Goal: Information Seeking & Learning: Learn about a topic

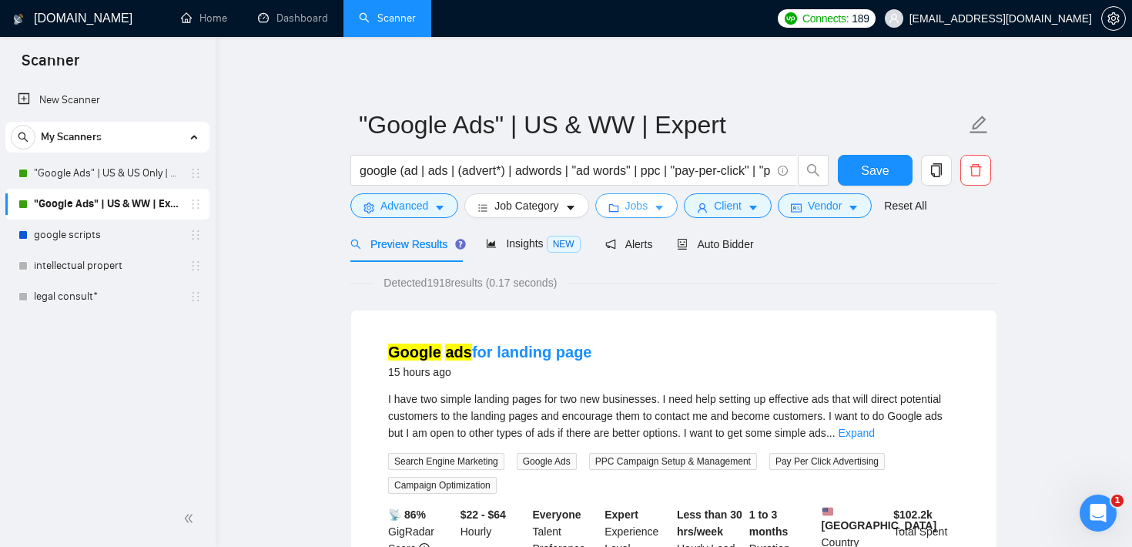
click at [665, 209] on icon "caret-down" at bounding box center [659, 208] width 11 height 11
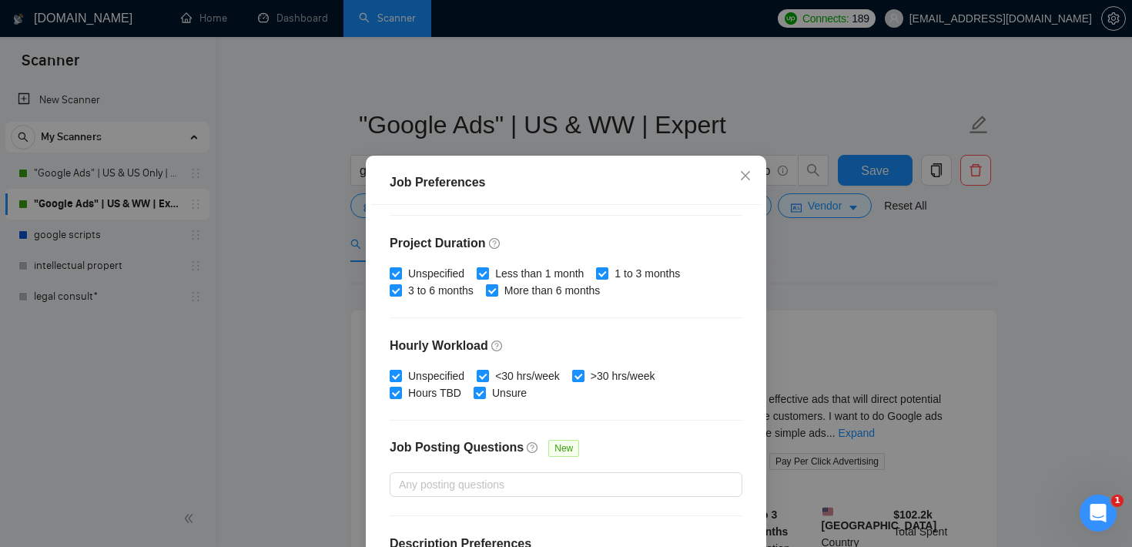
scroll to position [447, 0]
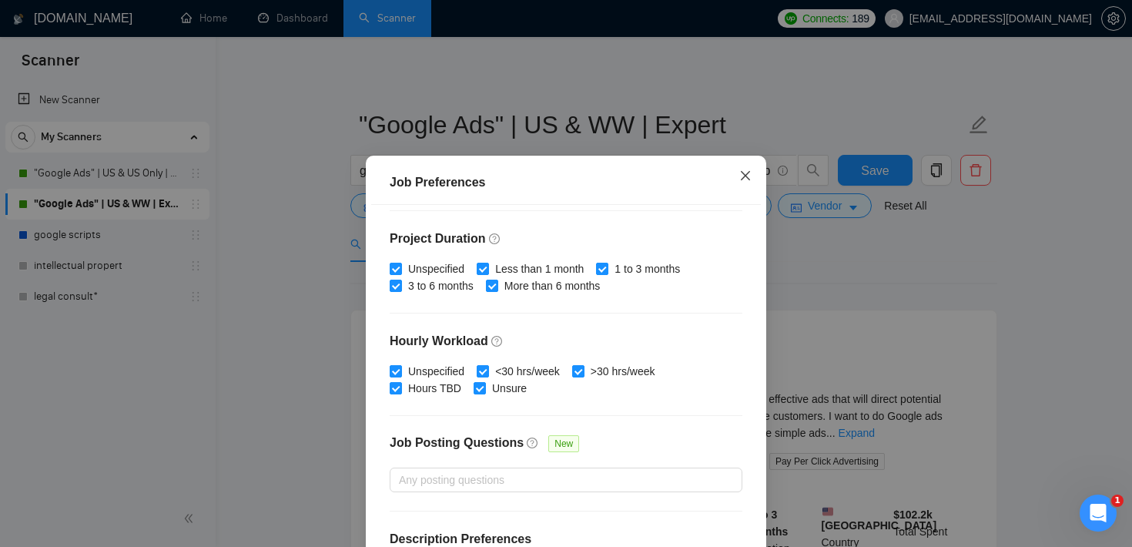
click at [752, 183] on span "Close" at bounding box center [746, 177] width 42 height 42
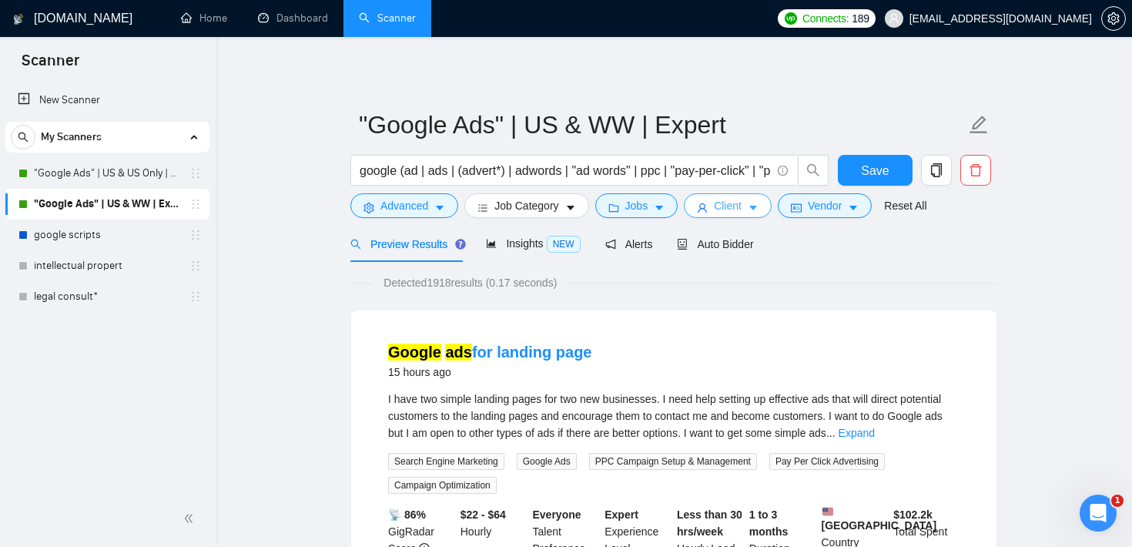
click at [752, 216] on button "Client" at bounding box center [728, 205] width 88 height 25
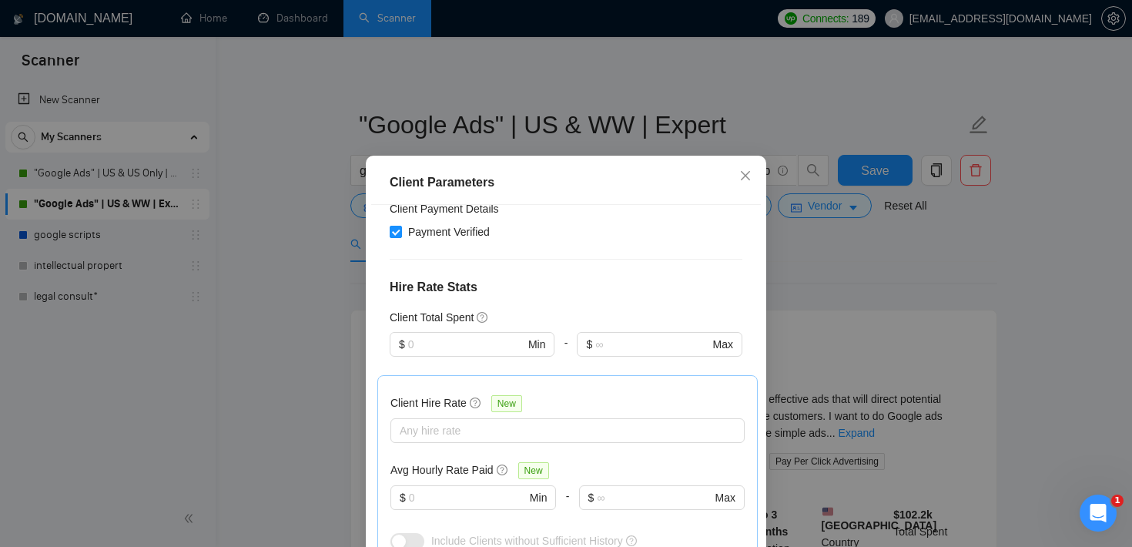
scroll to position [324, 0]
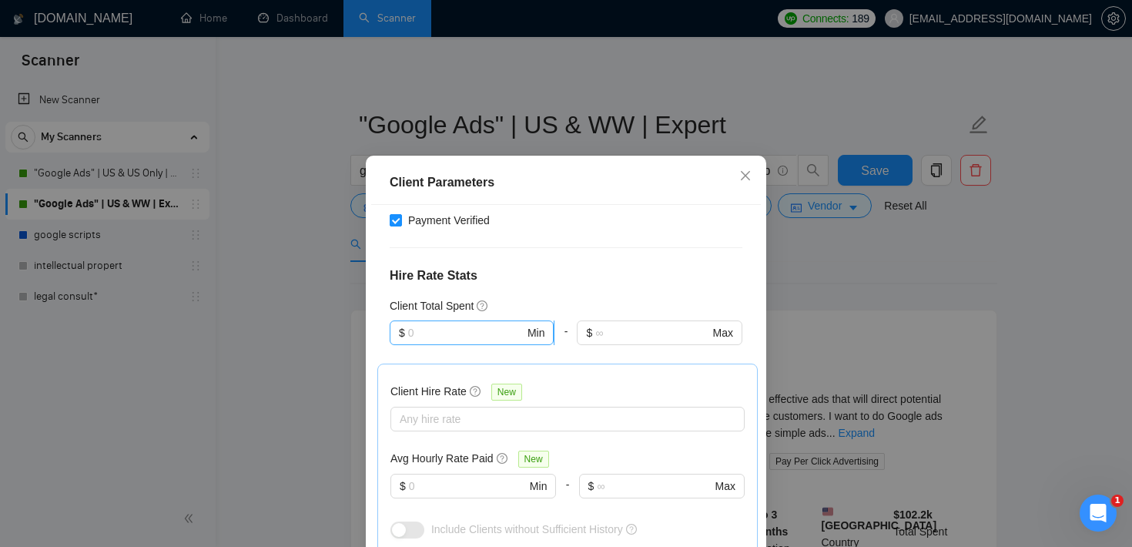
click at [477, 340] on input "text" at bounding box center [466, 332] width 116 height 17
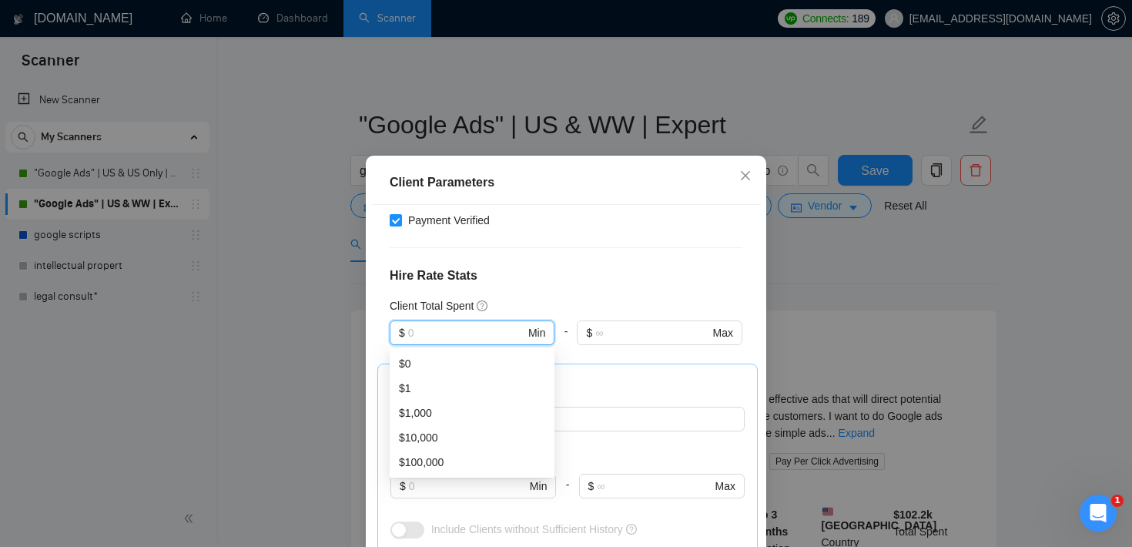
click at [562, 280] on h4 "Hire Rate Stats" at bounding box center [566, 275] width 353 height 18
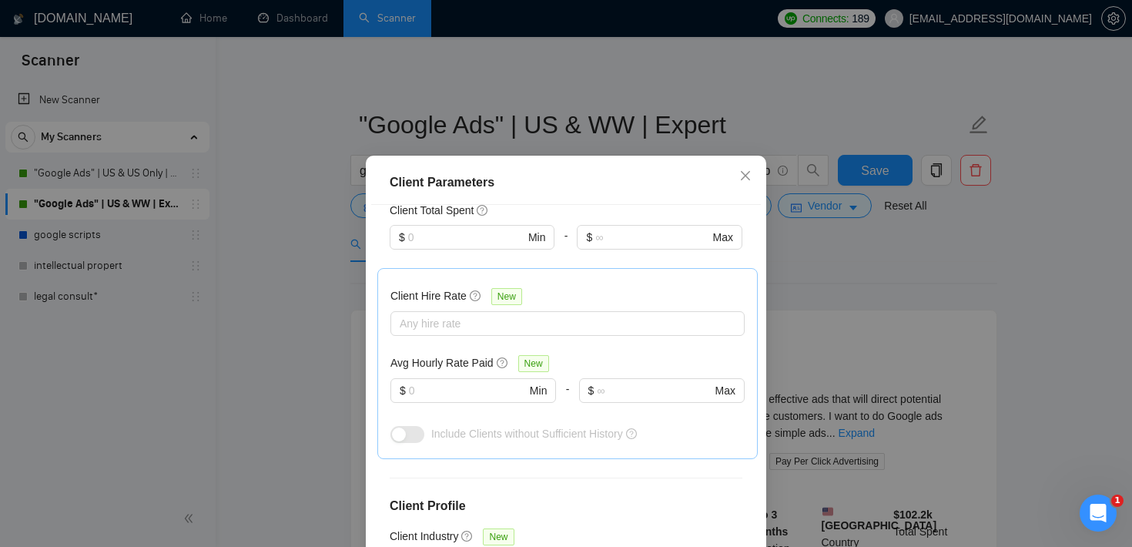
scroll to position [435, 0]
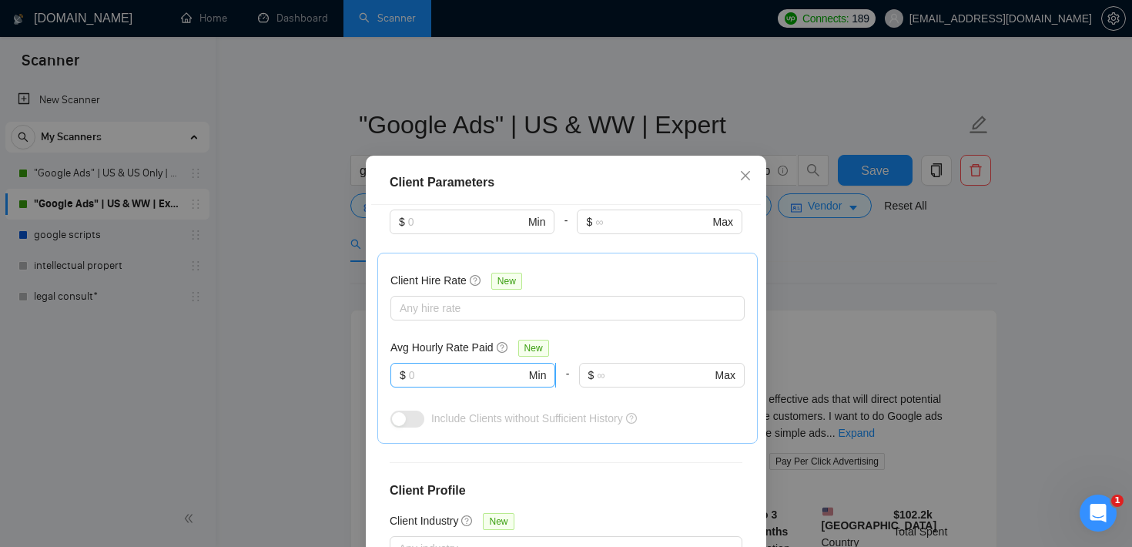
click at [454, 370] on input "text" at bounding box center [467, 375] width 117 height 17
click at [745, 174] on icon "close" at bounding box center [745, 175] width 12 height 12
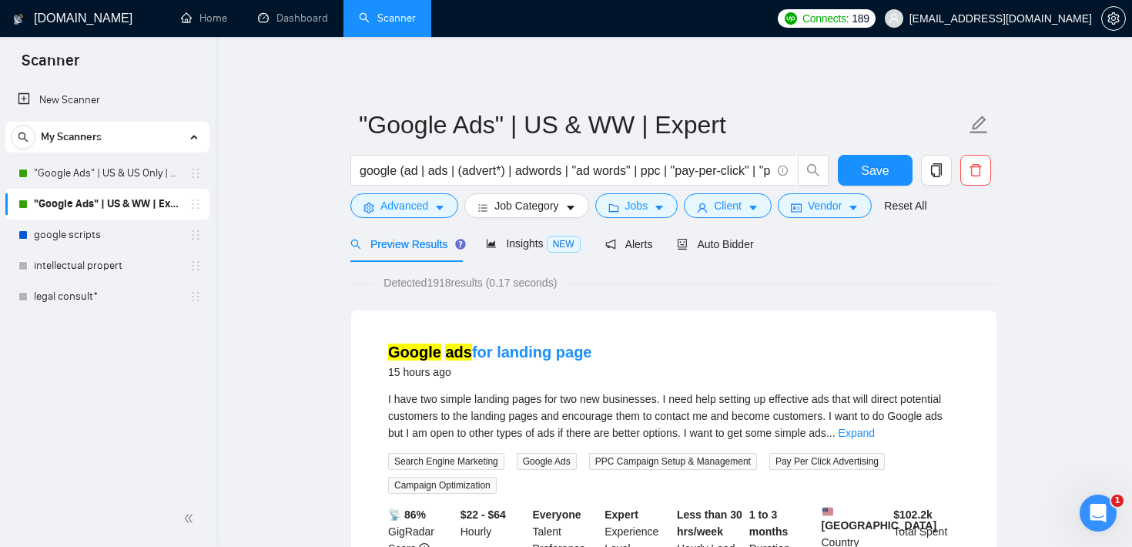
click at [759, 206] on icon "caret-down" at bounding box center [753, 208] width 11 height 11
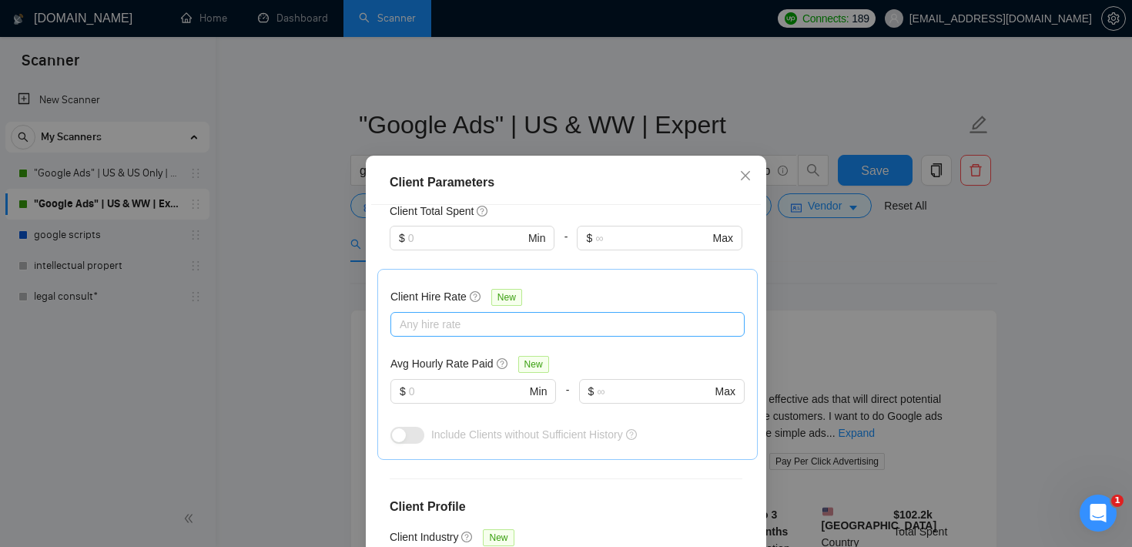
scroll to position [418, 0]
click at [746, 181] on icon "close" at bounding box center [745, 175] width 12 height 12
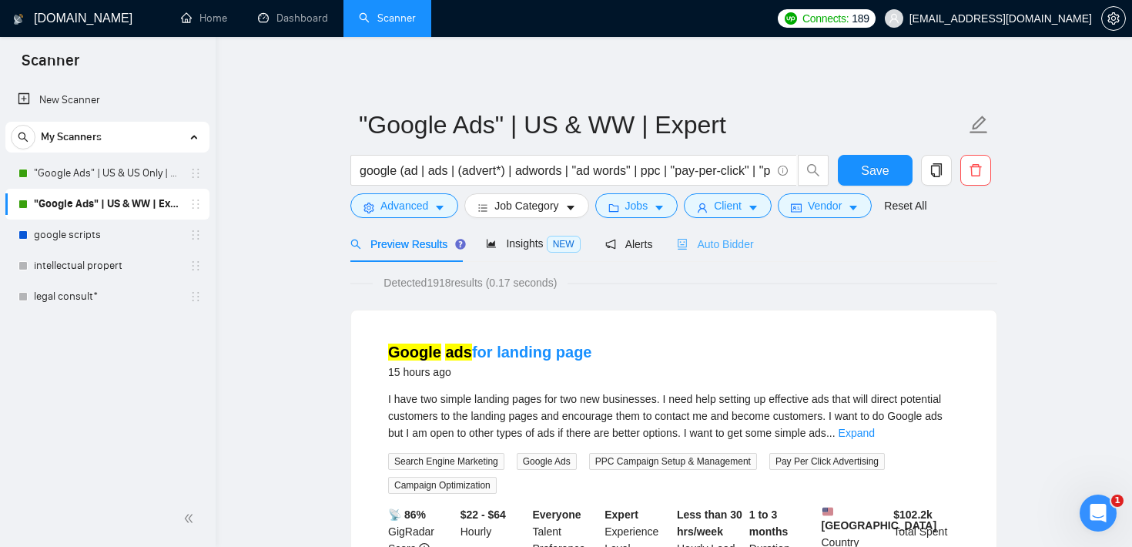
click at [736, 234] on div "Auto Bidder" at bounding box center [715, 244] width 76 height 36
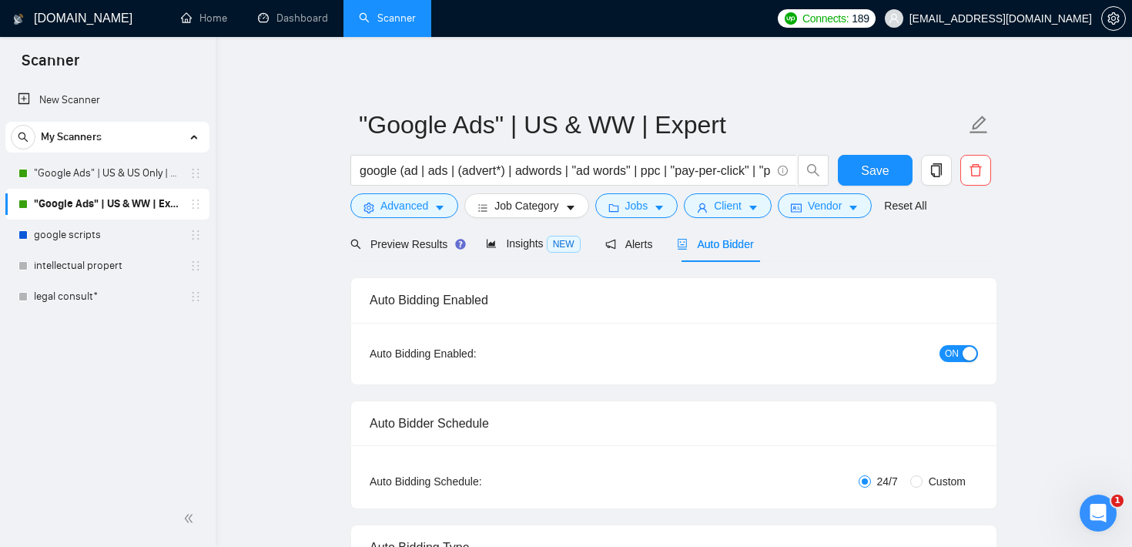
checkbox input "true"
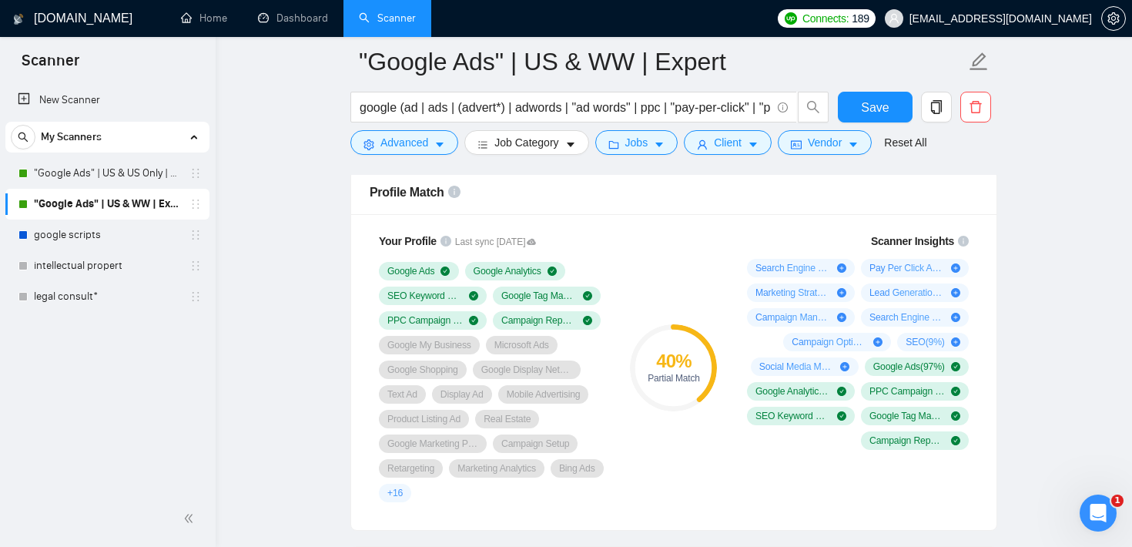
scroll to position [1007, 0]
drag, startPoint x: 652, startPoint y: 358, endPoint x: 707, endPoint y: 380, distance: 58.8
click at [707, 380] on div "40 % Partial Match" at bounding box center [673, 368] width 87 height 31
click at [685, 343] on circle at bounding box center [674, 368] width 82 height 82
drag, startPoint x: 706, startPoint y: 387, endPoint x: 720, endPoint y: 376, distance: 18.2
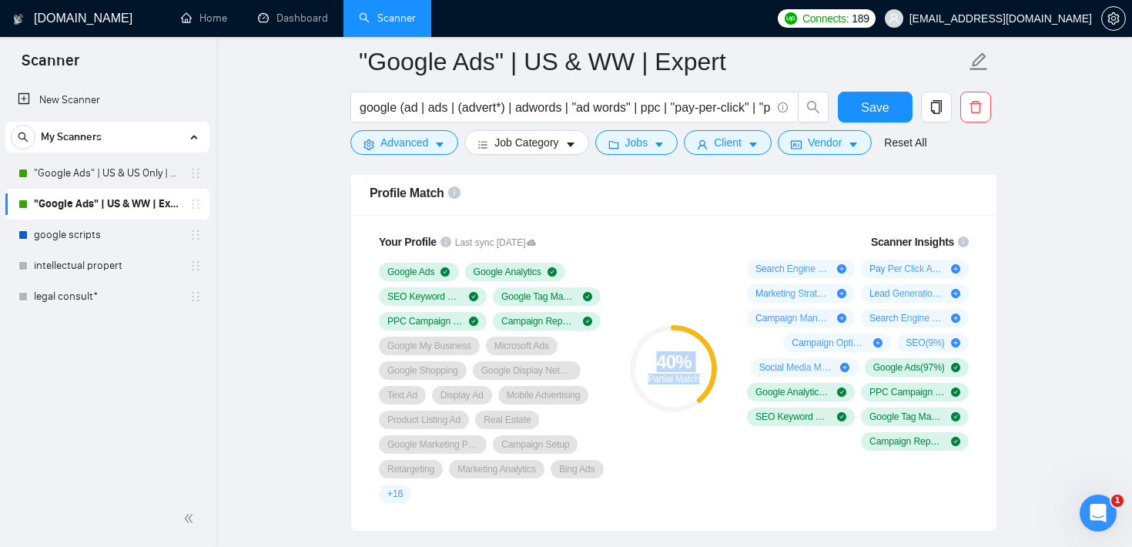
click at [720, 376] on div "40 % Partial Match" at bounding box center [673, 368] width 103 height 288
click at [682, 297] on div "40 % Partial Match" at bounding box center [673, 368] width 103 height 288
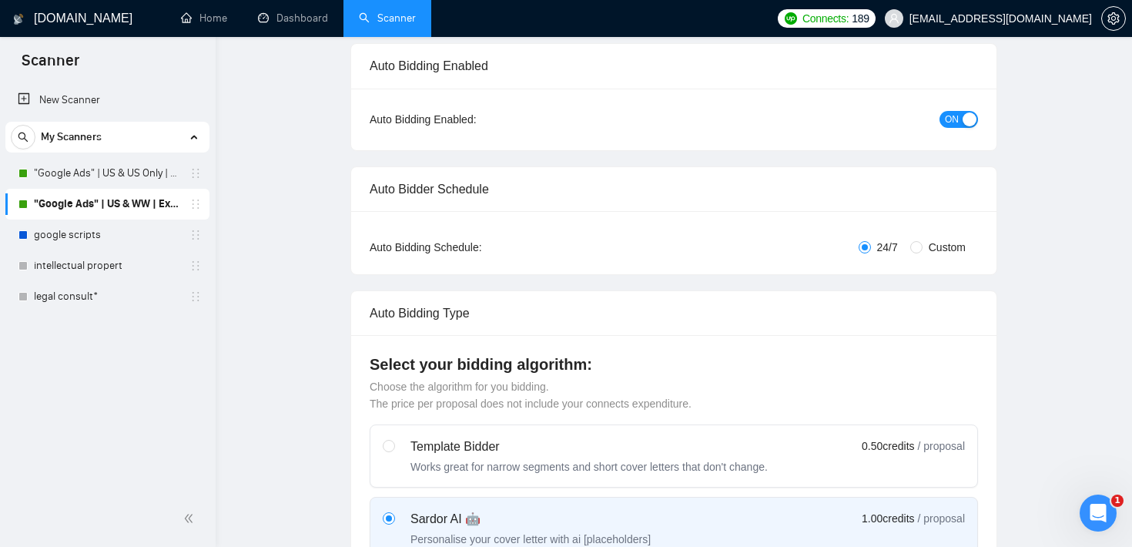
scroll to position [0, 0]
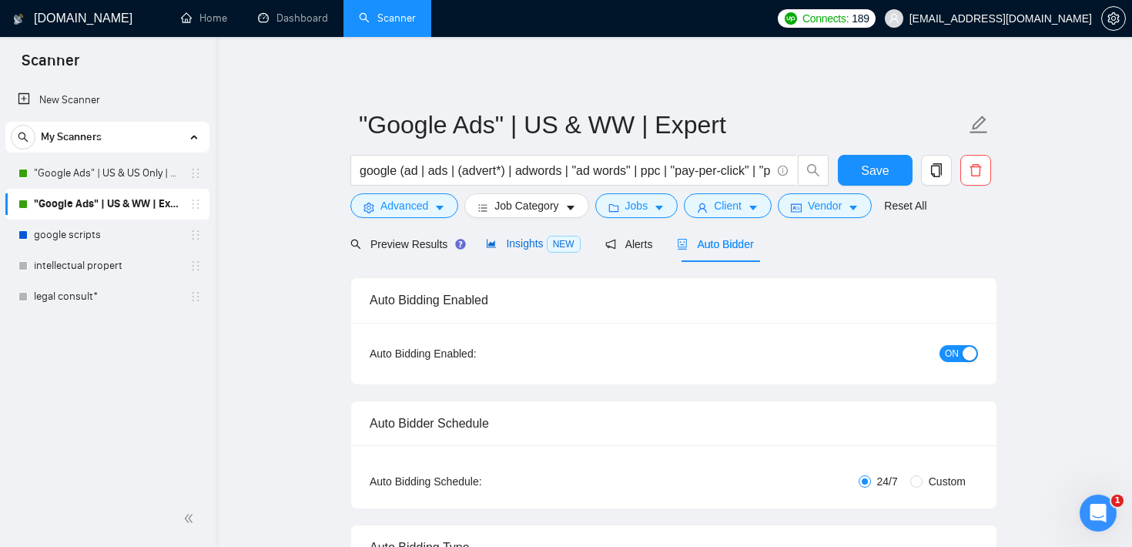
click at [528, 240] on span "Insights NEW" at bounding box center [533, 243] width 94 height 12
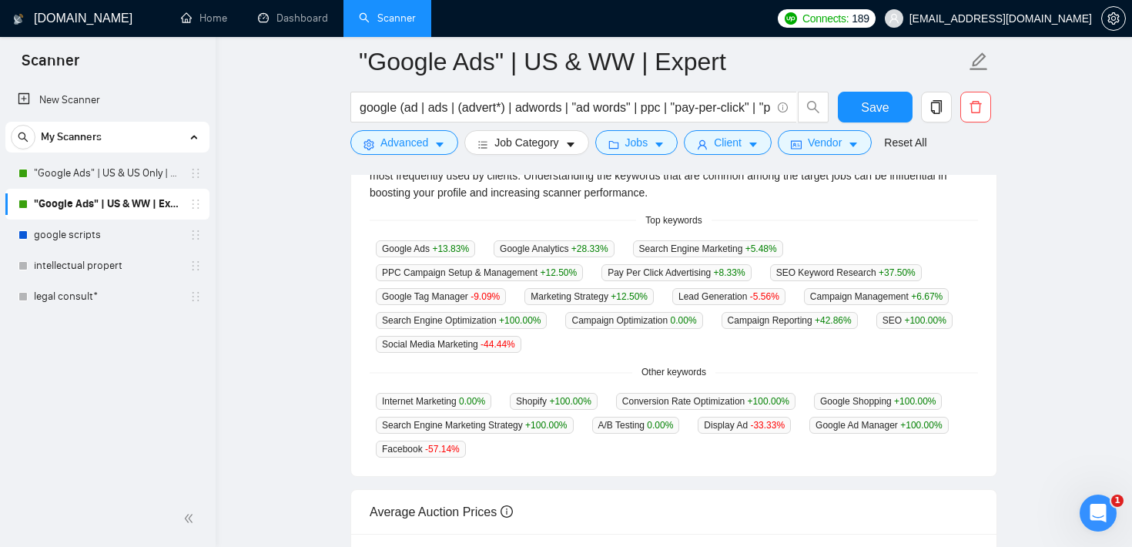
scroll to position [370, 0]
click at [440, 149] on icon "caret-down" at bounding box center [439, 144] width 11 height 11
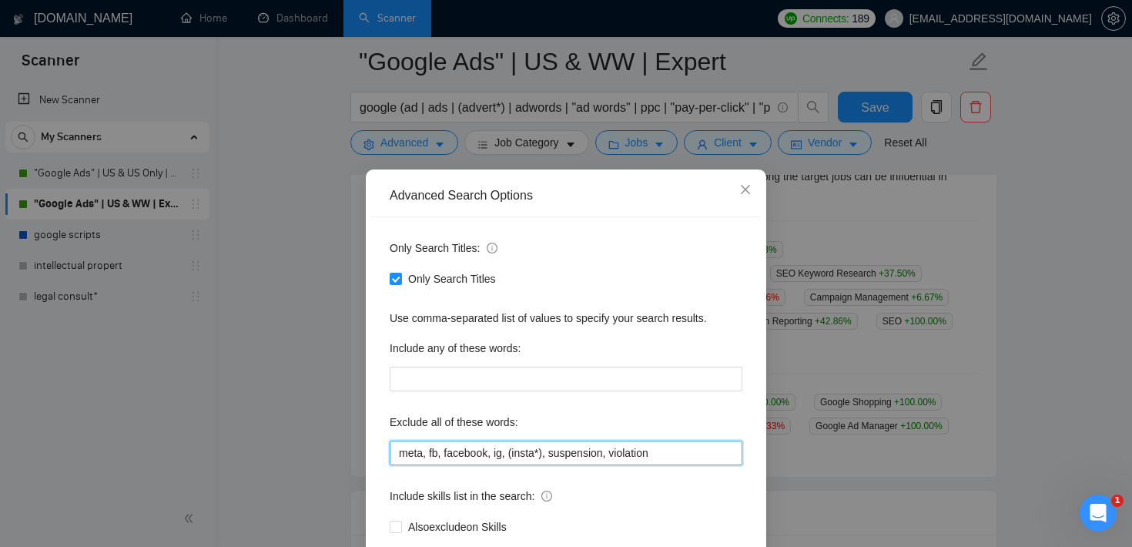
click at [523, 447] on input "meta, fb, facebook, ig, (insta*), suspension, violation" at bounding box center [566, 453] width 353 height 25
click at [739, 188] on icon "close" at bounding box center [745, 189] width 12 height 12
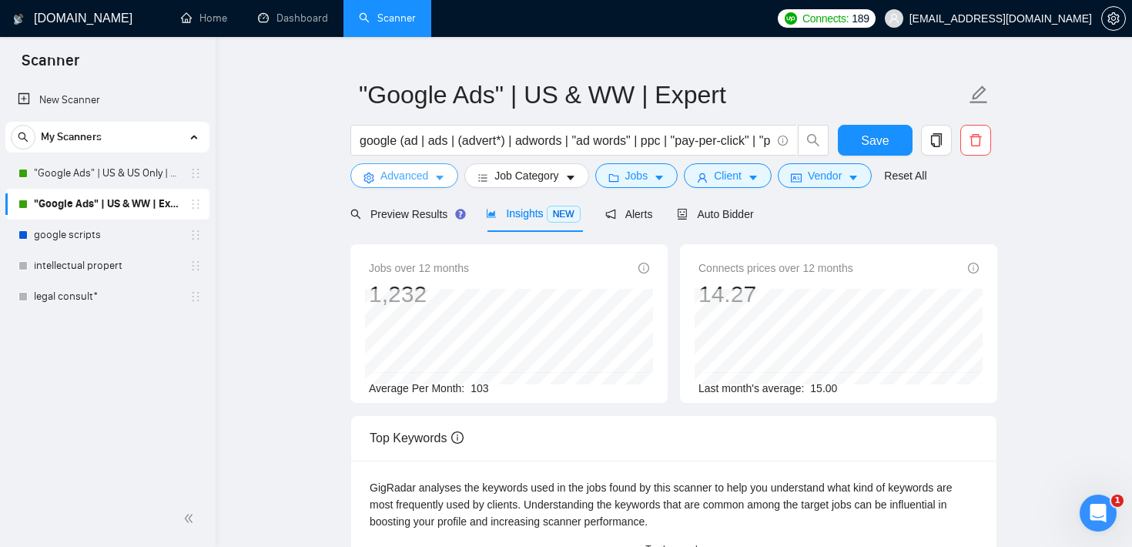
scroll to position [0, 0]
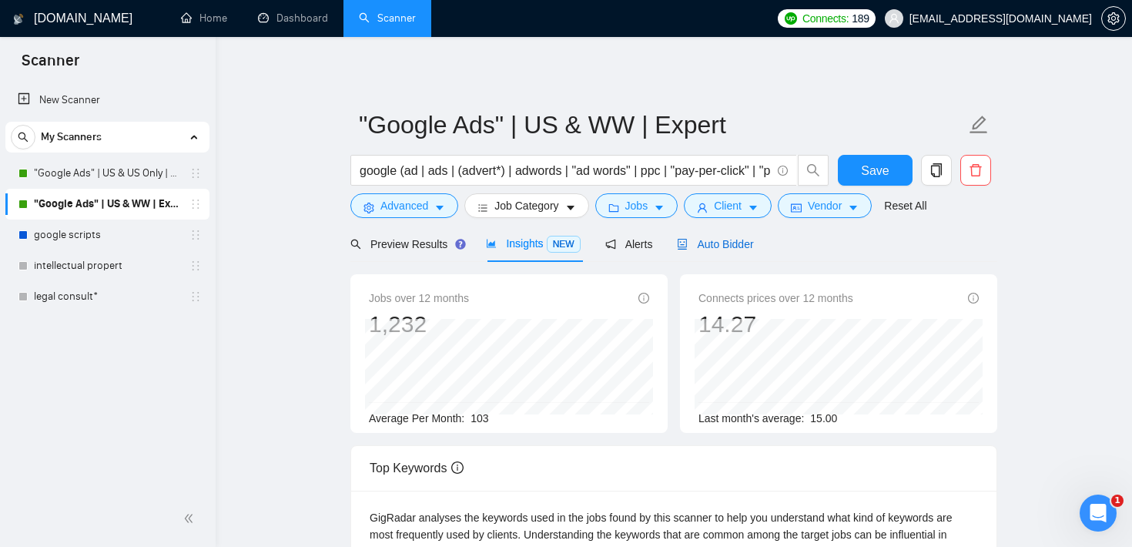
click at [734, 247] on span "Auto Bidder" at bounding box center [715, 244] width 76 height 12
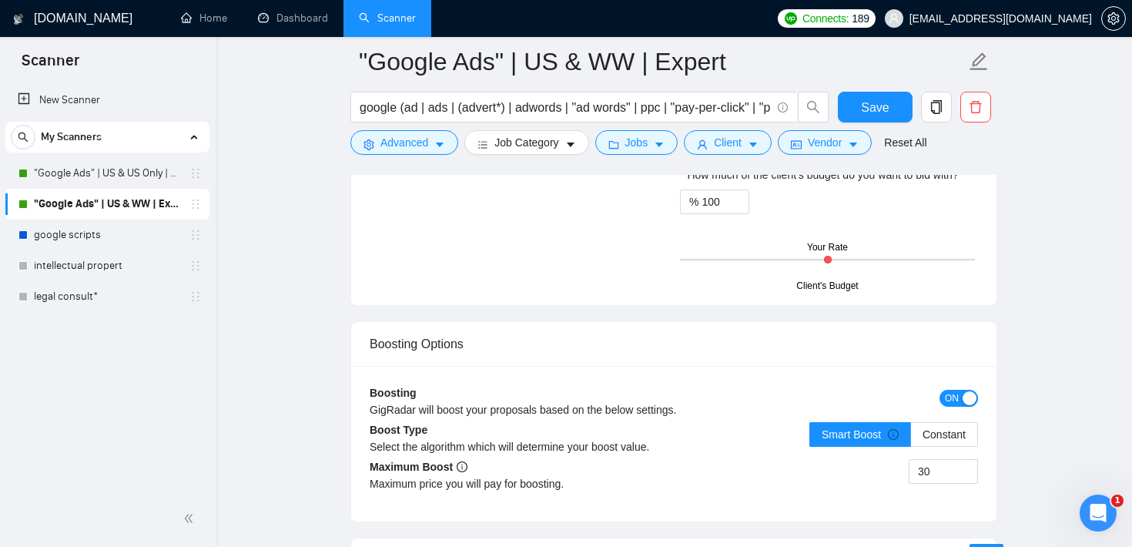
scroll to position [2613, 0]
click at [941, 471] on input "30" at bounding box center [944, 468] width 68 height 23
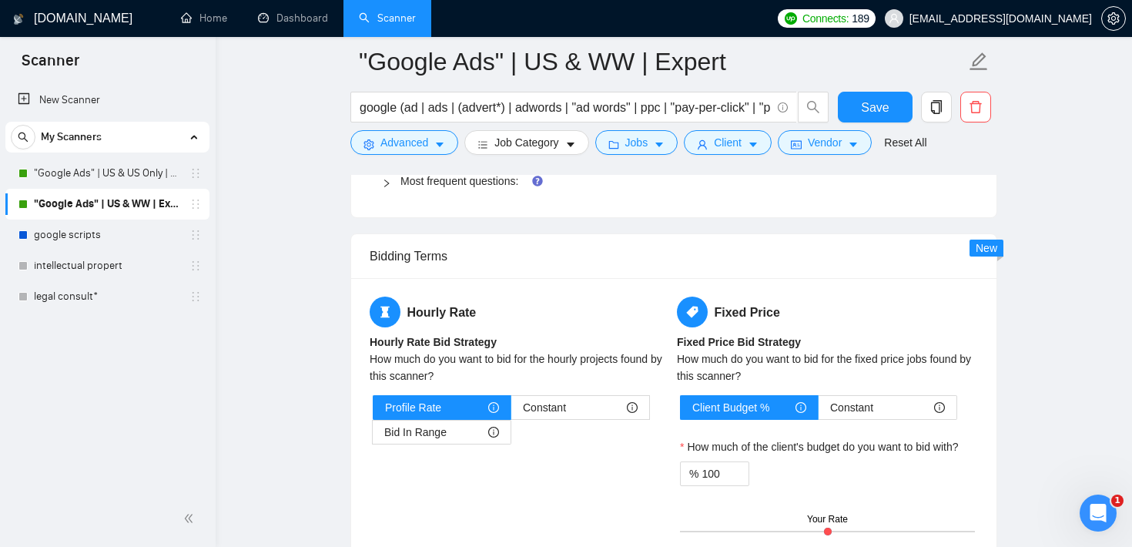
scroll to position [2365, 0]
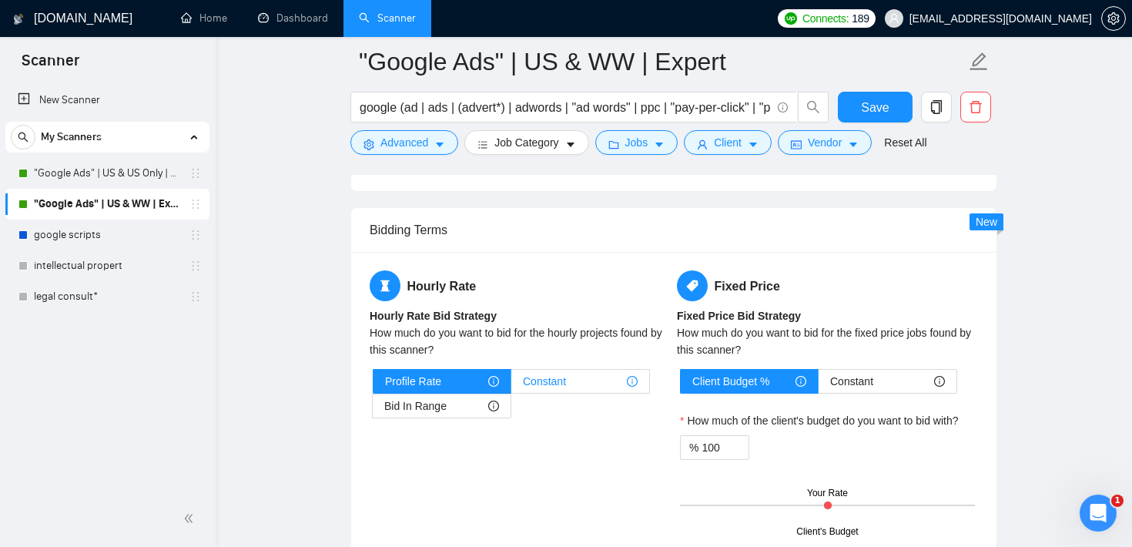
click at [551, 370] on span "Constant" at bounding box center [544, 381] width 43 height 23
click at [511, 385] on input "Constant" at bounding box center [511, 385] width 0 height 0
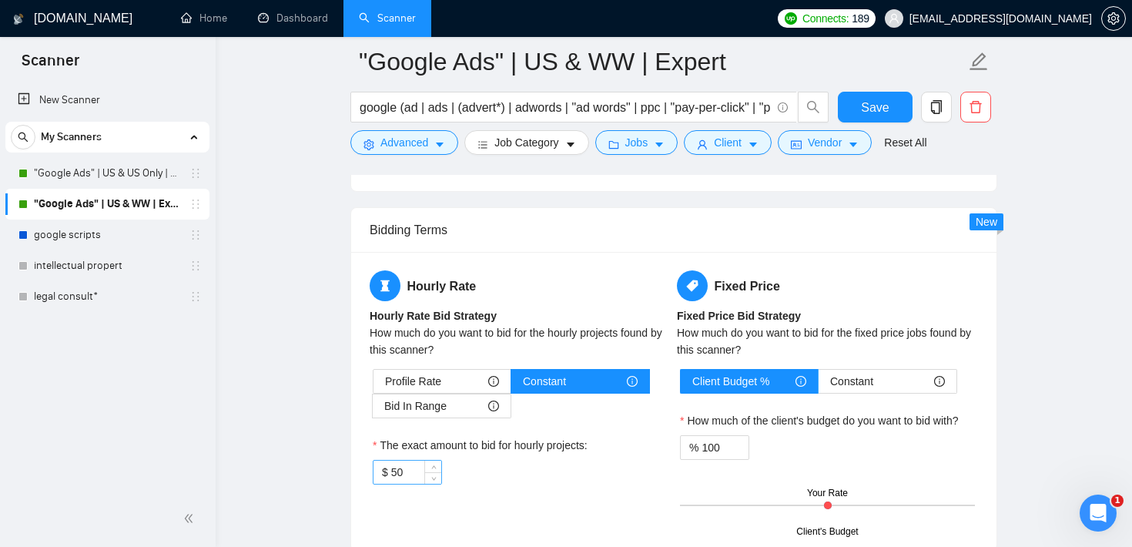
click at [399, 465] on input "50" at bounding box center [416, 472] width 50 height 23
type input "80"
click at [1104, 507] on icon "Open Intercom Messenger" at bounding box center [1096, 510] width 25 height 25
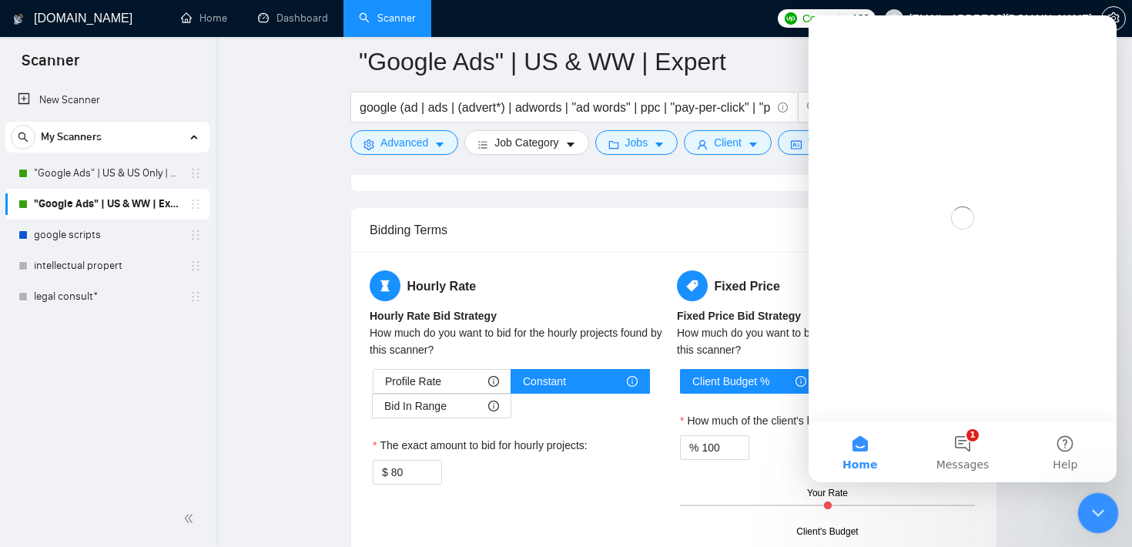
scroll to position [0, 0]
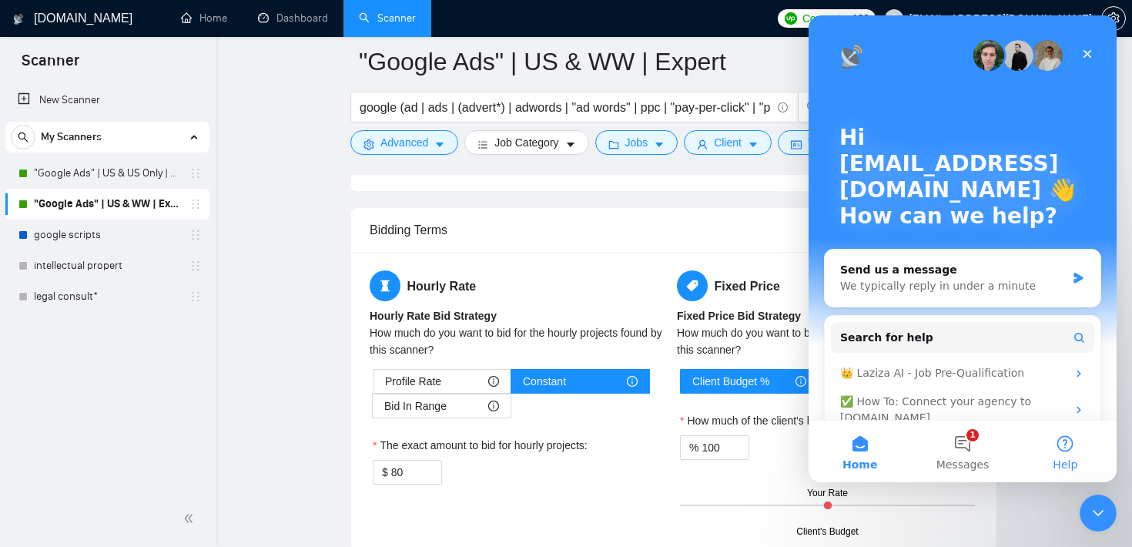
click at [1078, 463] on button "Help" at bounding box center [1065, 452] width 102 height 62
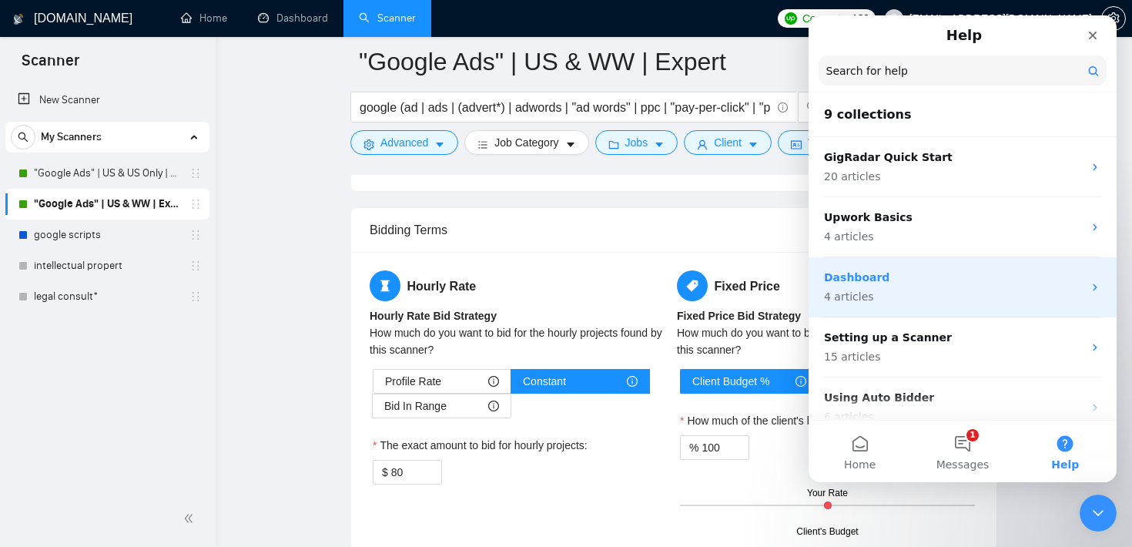
scroll to position [293, 0]
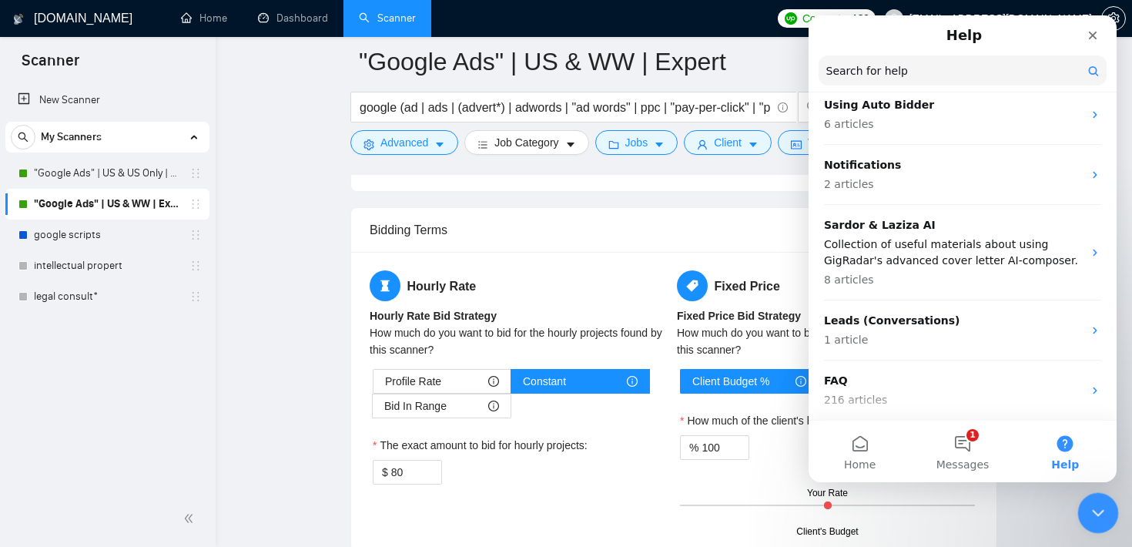
click at [1104, 512] on icon "Close Intercom Messenger" at bounding box center [1096, 510] width 18 height 18
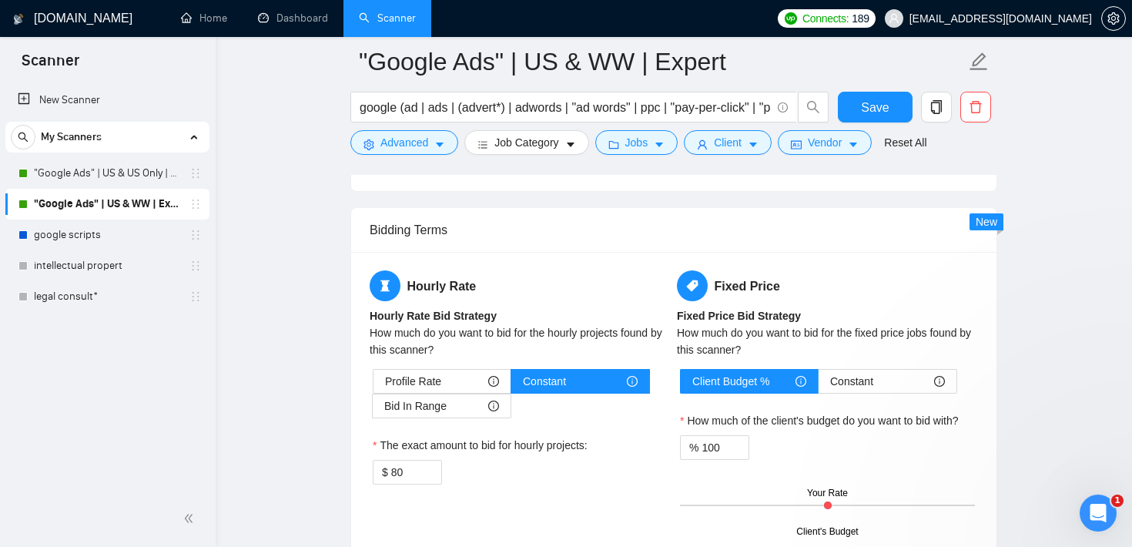
scroll to position [0, 0]
click at [115, 233] on link "google scripts" at bounding box center [107, 235] width 146 height 31
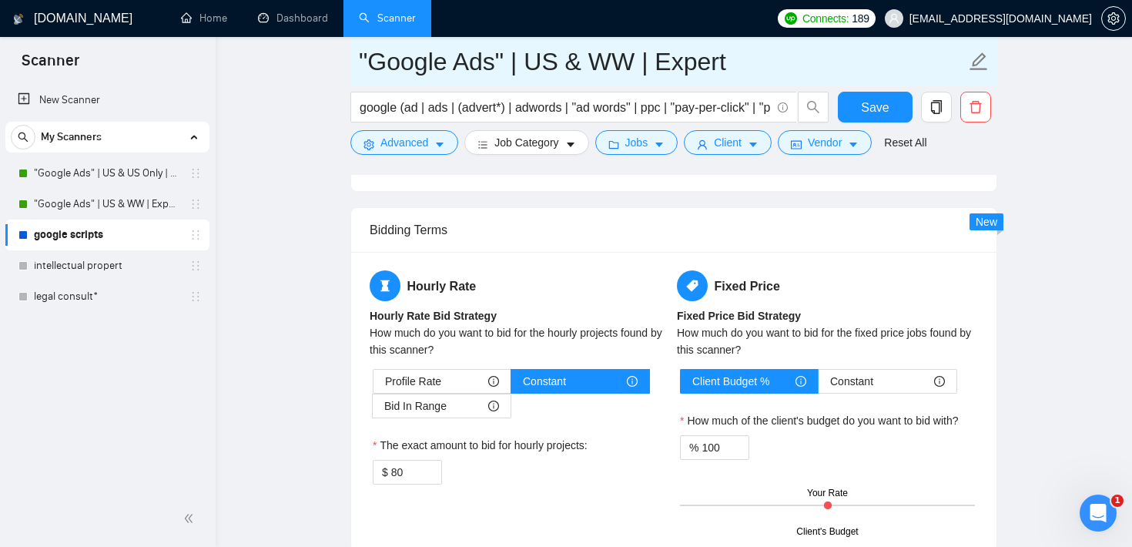
scroll to position [15, 0]
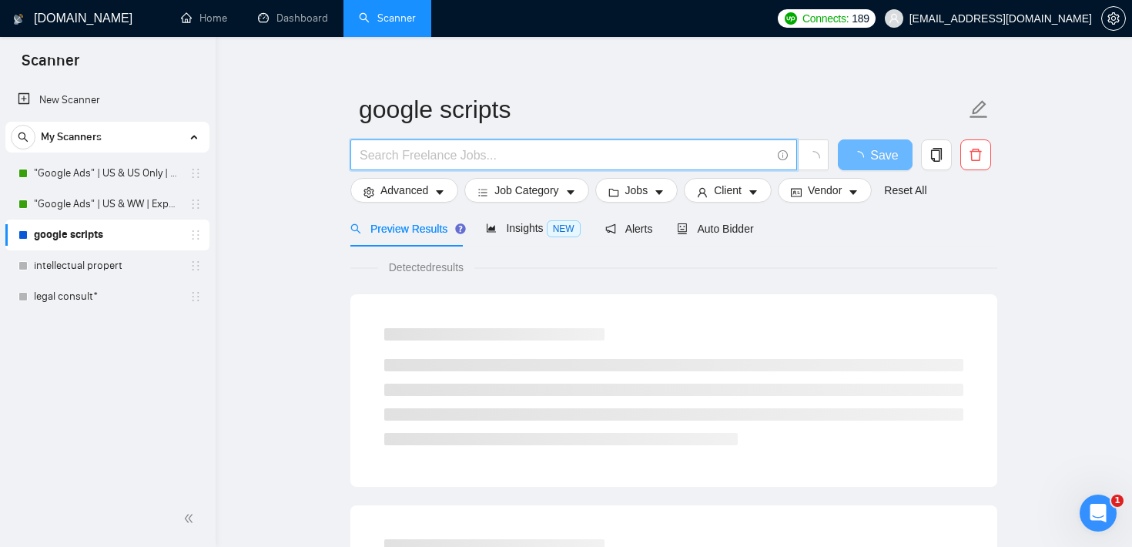
click at [457, 152] on input "text" at bounding box center [565, 155] width 411 height 19
type input "ga4 |"
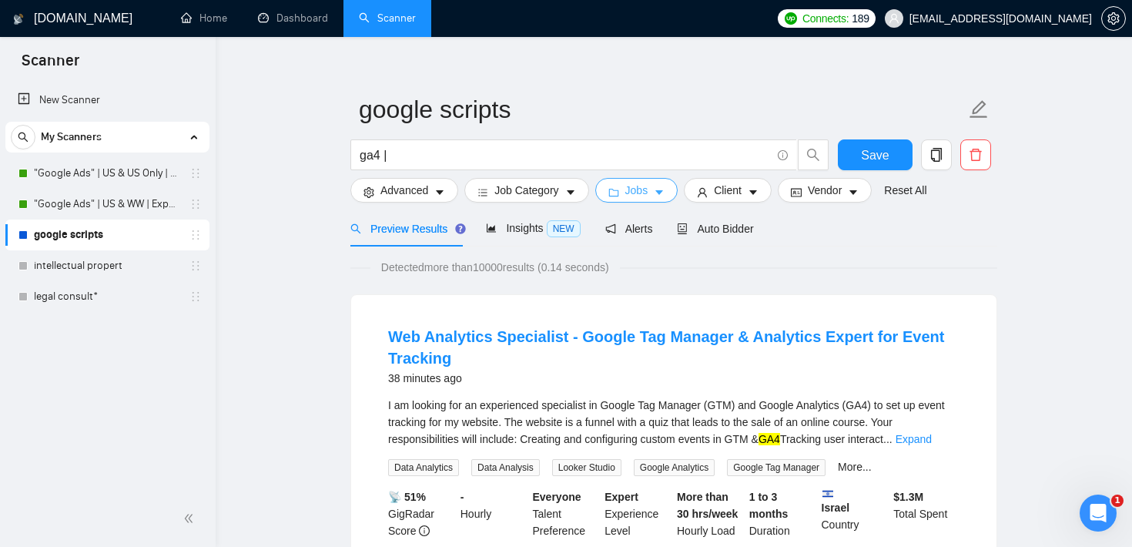
click at [626, 195] on button "Jobs" at bounding box center [636, 190] width 83 height 25
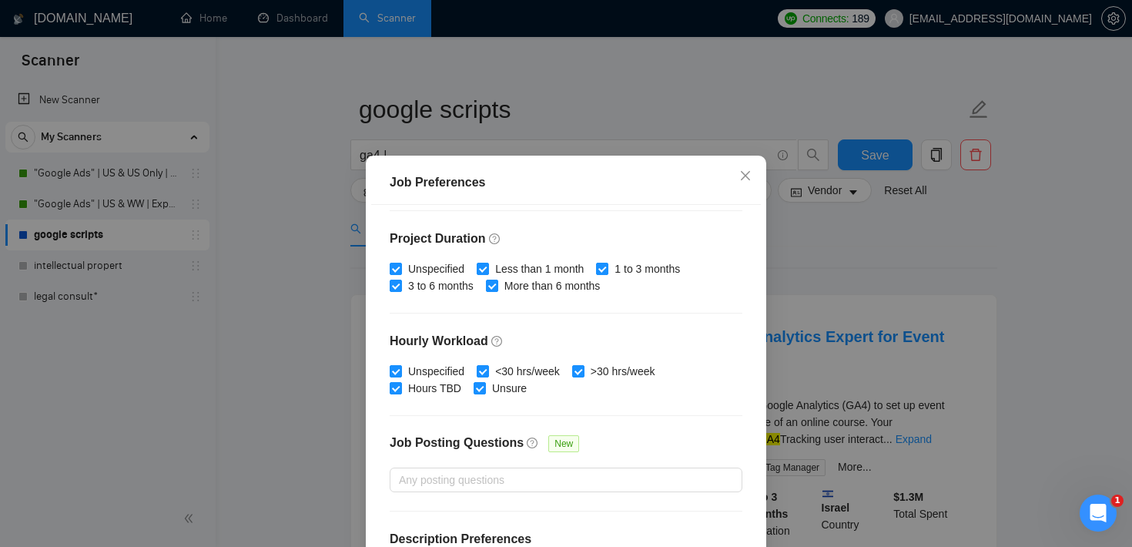
scroll to position [0, 0]
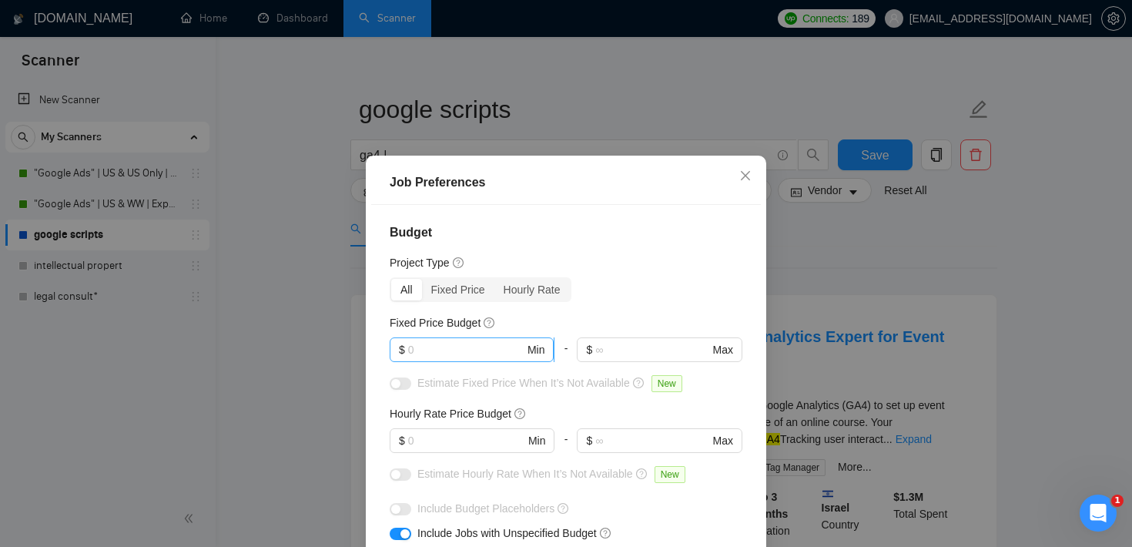
click at [441, 352] on input "text" at bounding box center [466, 349] width 116 height 17
type input "1000"
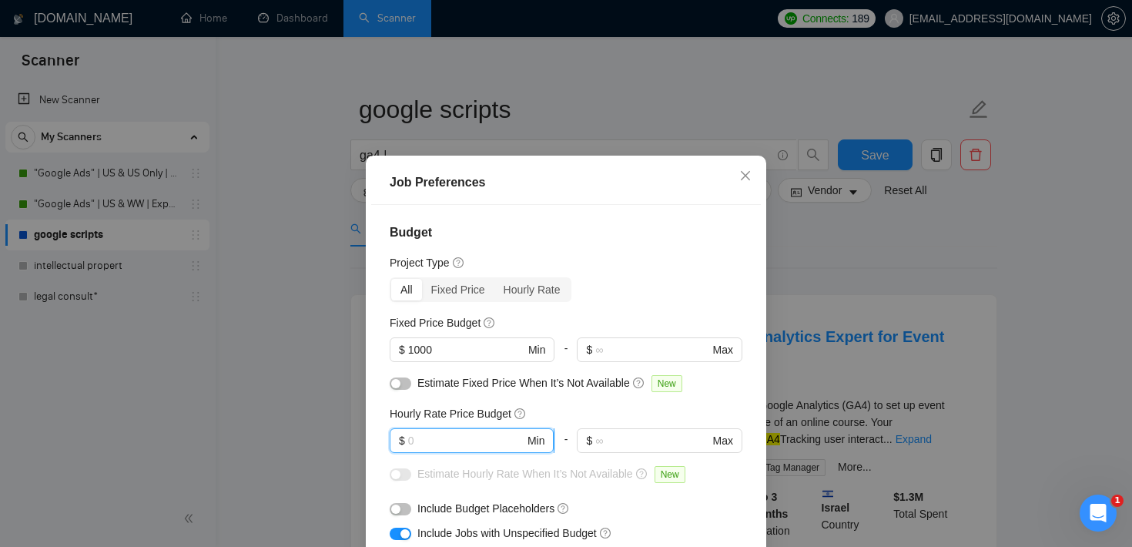
click at [435, 442] on input "text" at bounding box center [466, 440] width 116 height 17
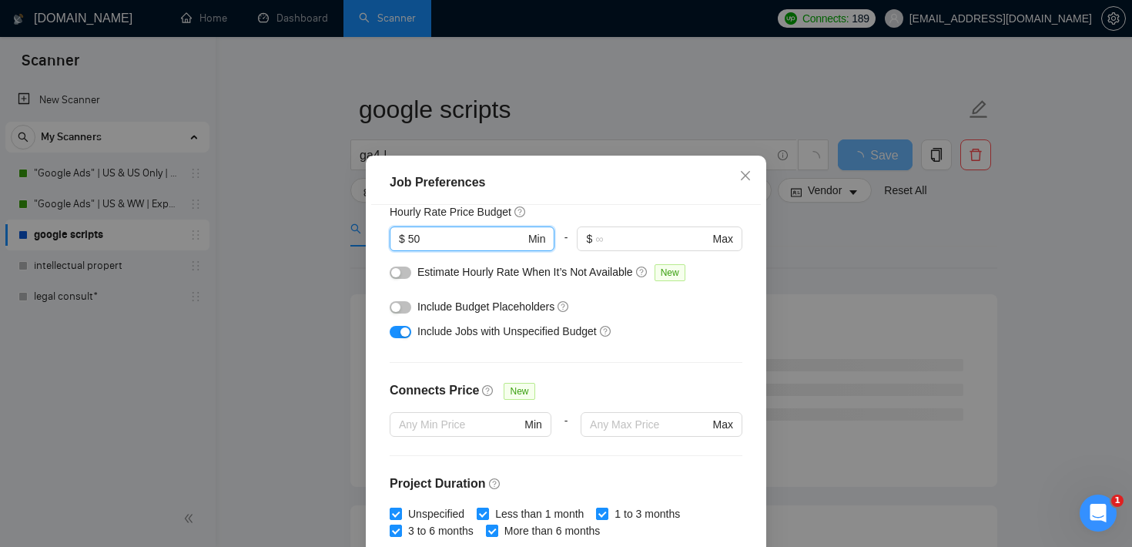
scroll to position [485, 0]
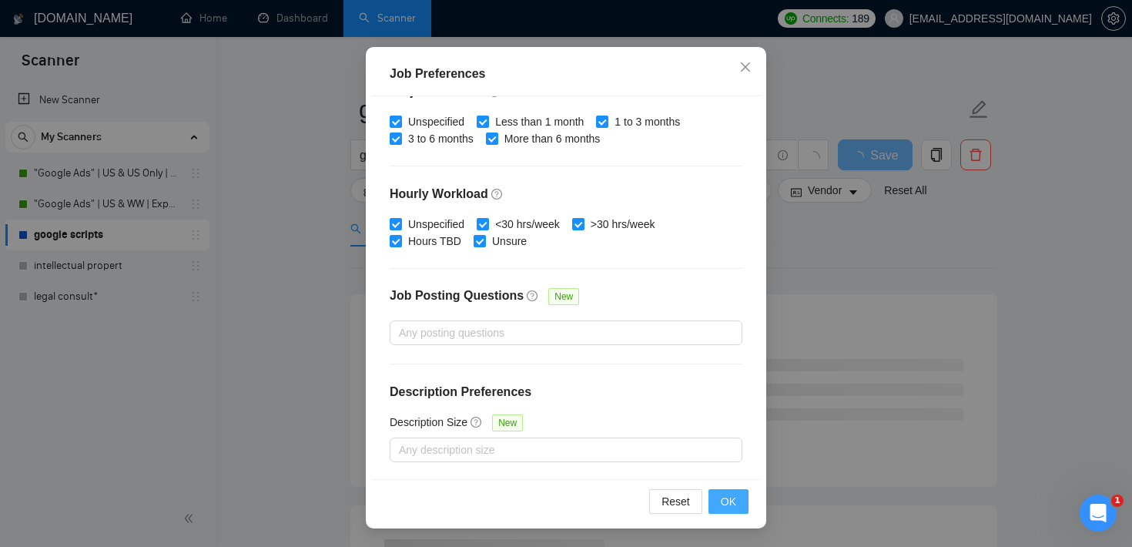
type input "50"
click at [736, 512] on button "OK" at bounding box center [729, 501] width 40 height 25
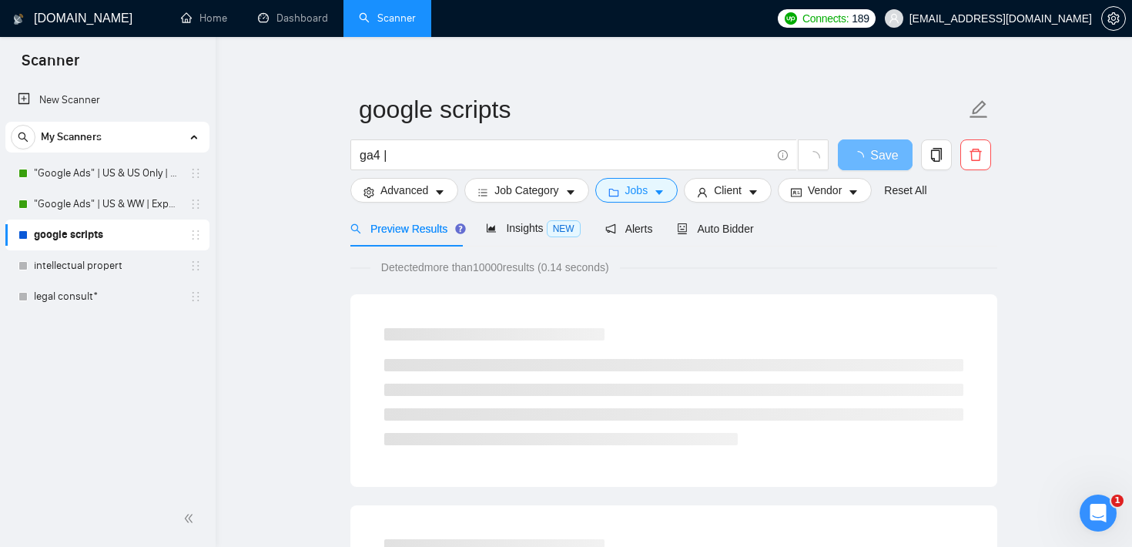
scroll to position [45, 0]
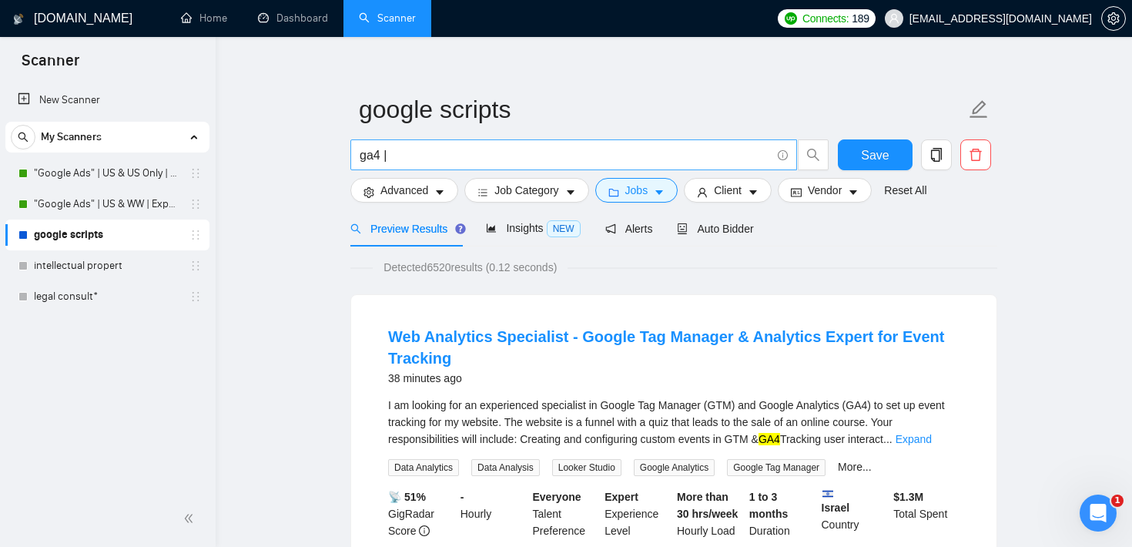
click at [439, 150] on input "ga4 |" at bounding box center [565, 155] width 411 height 19
drag, startPoint x: 378, startPoint y: 155, endPoint x: 353, endPoint y: 156, distance: 25.5
click at [353, 156] on span "ga4 |" at bounding box center [573, 154] width 447 height 31
click at [645, 193] on span "Jobs" at bounding box center [636, 190] width 23 height 17
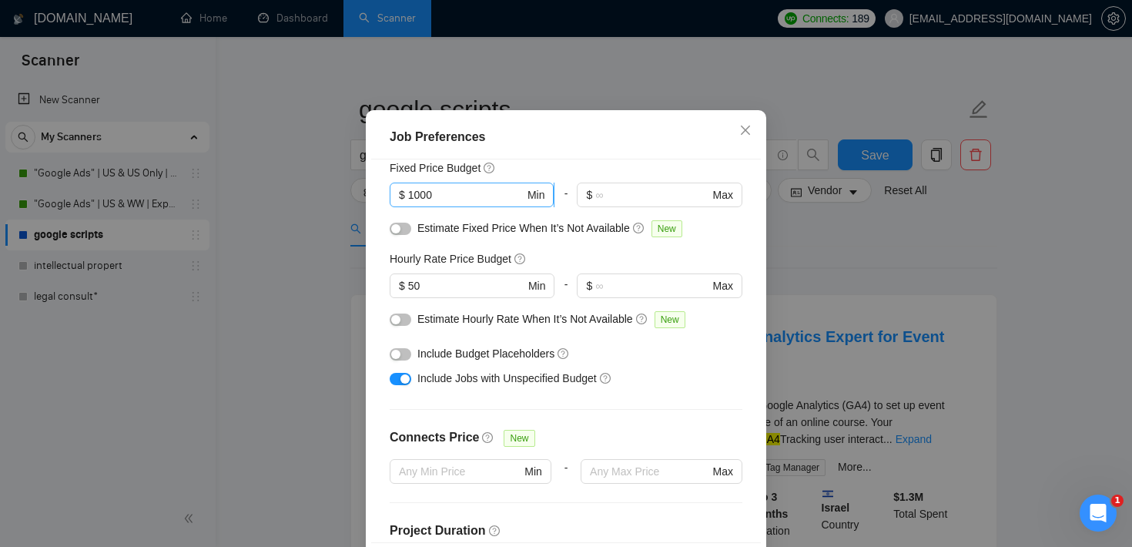
scroll to position [110, 0]
click at [751, 152] on span "Close" at bounding box center [746, 131] width 42 height 42
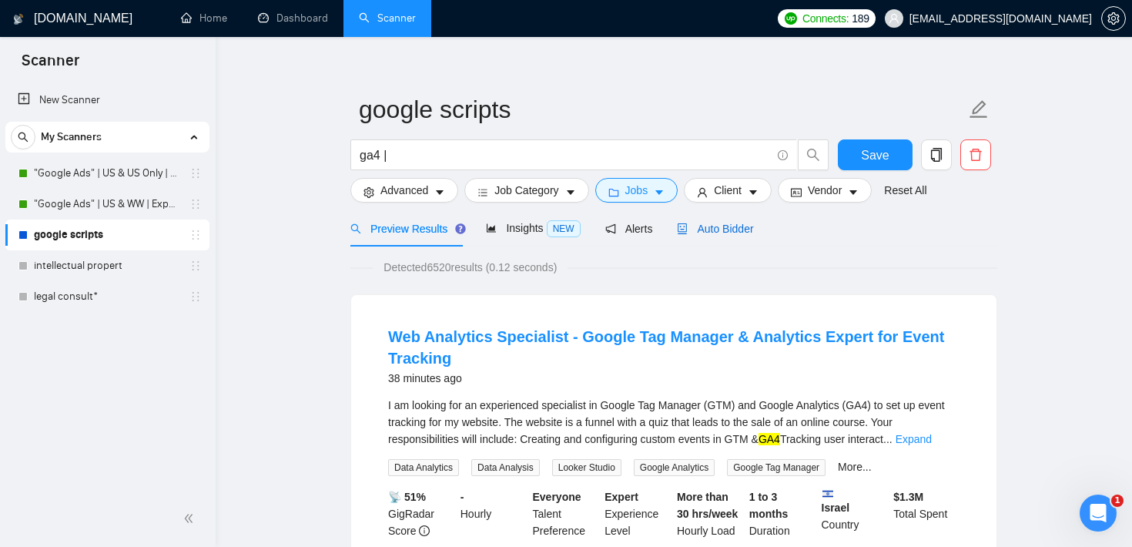
click at [742, 235] on div "Auto Bidder" at bounding box center [715, 228] width 76 height 17
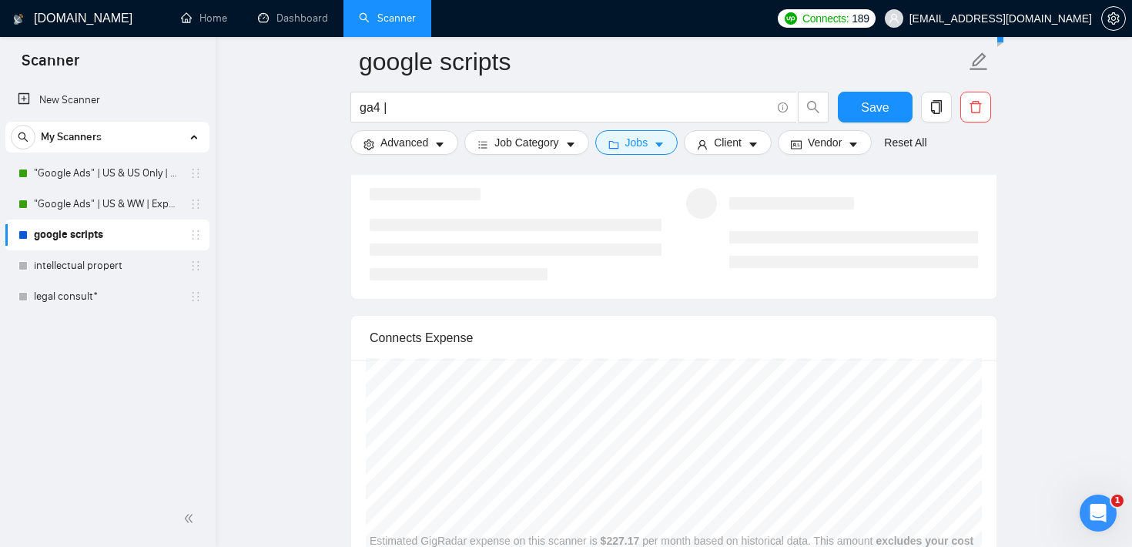
scroll to position [3066, 0]
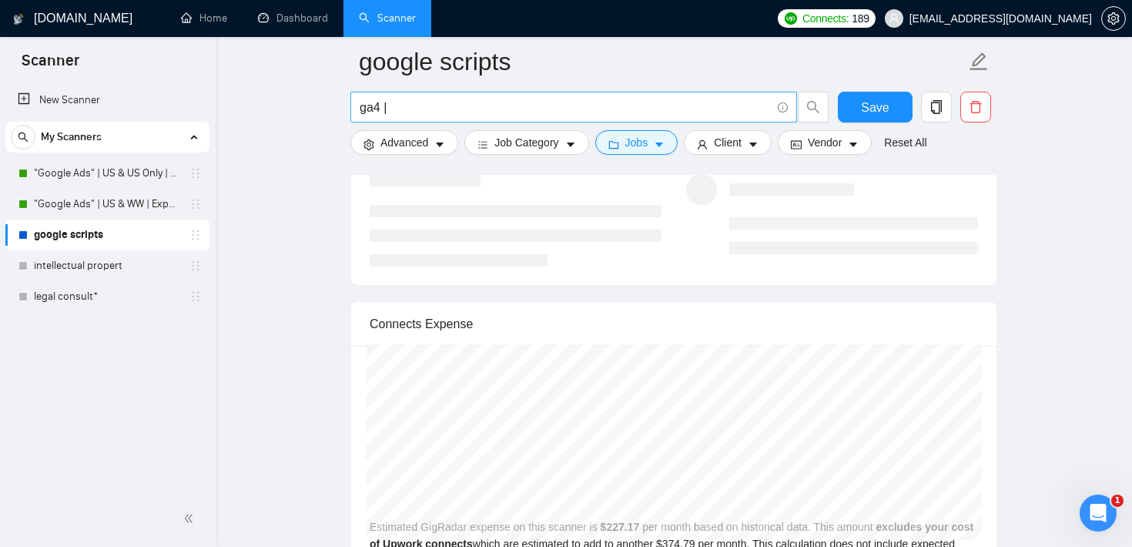
click at [414, 112] on input "ga4 |" at bounding box center [565, 107] width 411 height 19
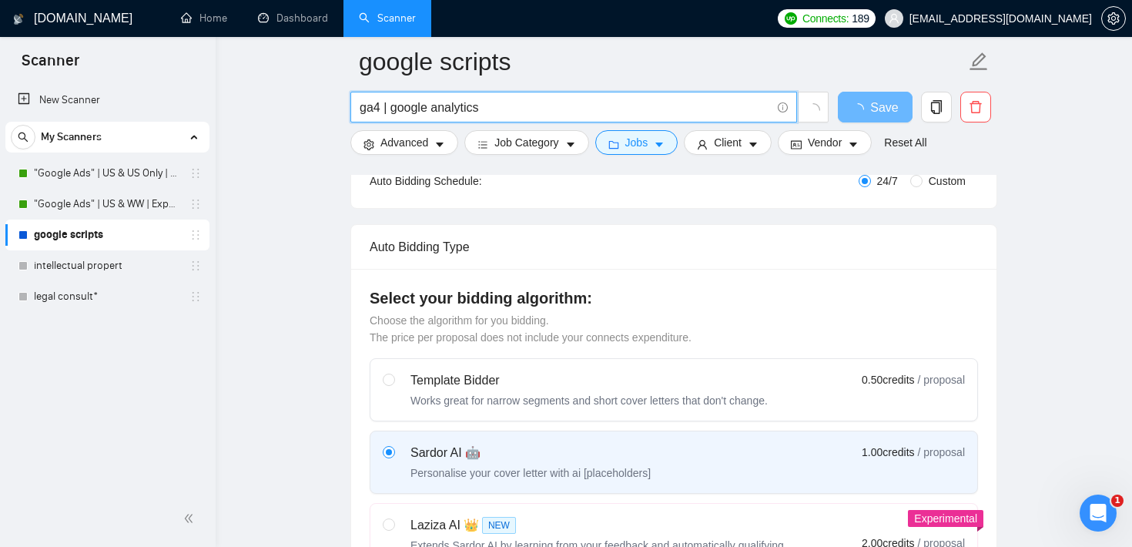
scroll to position [0, 0]
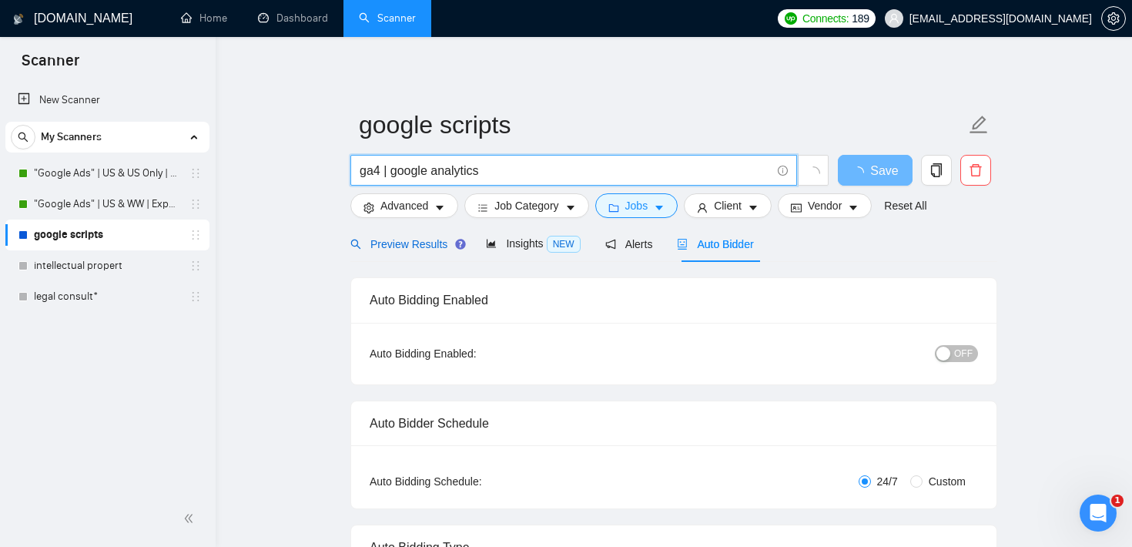
click at [422, 239] on span "Preview Results" at bounding box center [405, 244] width 111 height 12
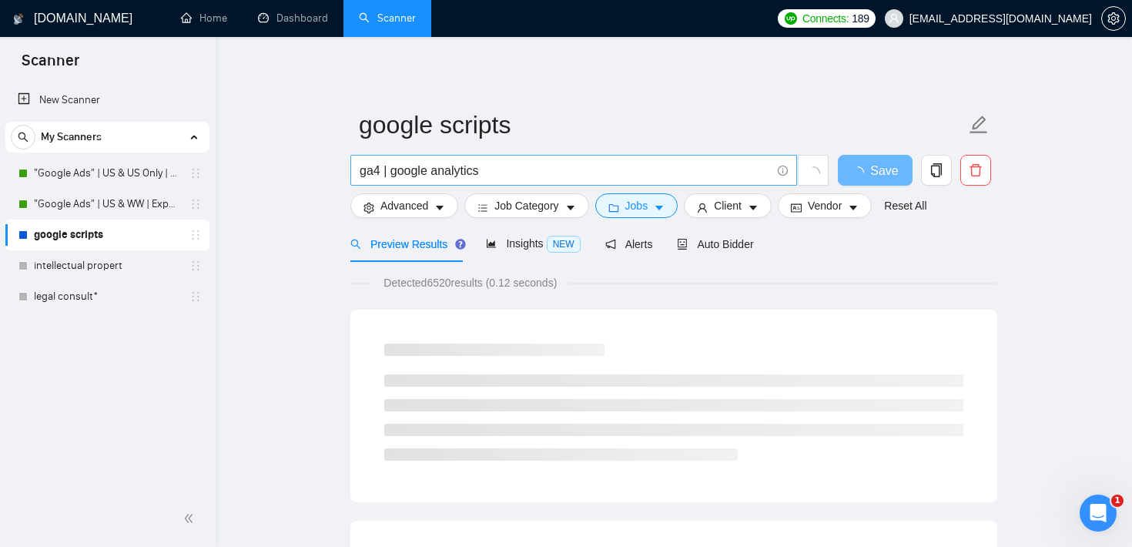
click at [391, 166] on input "ga4 | google analytics" at bounding box center [565, 170] width 411 height 19
click at [499, 164] on input "ga4 | "google analytics" at bounding box center [565, 170] width 411 height 19
type input "ga4 | "google analytics""
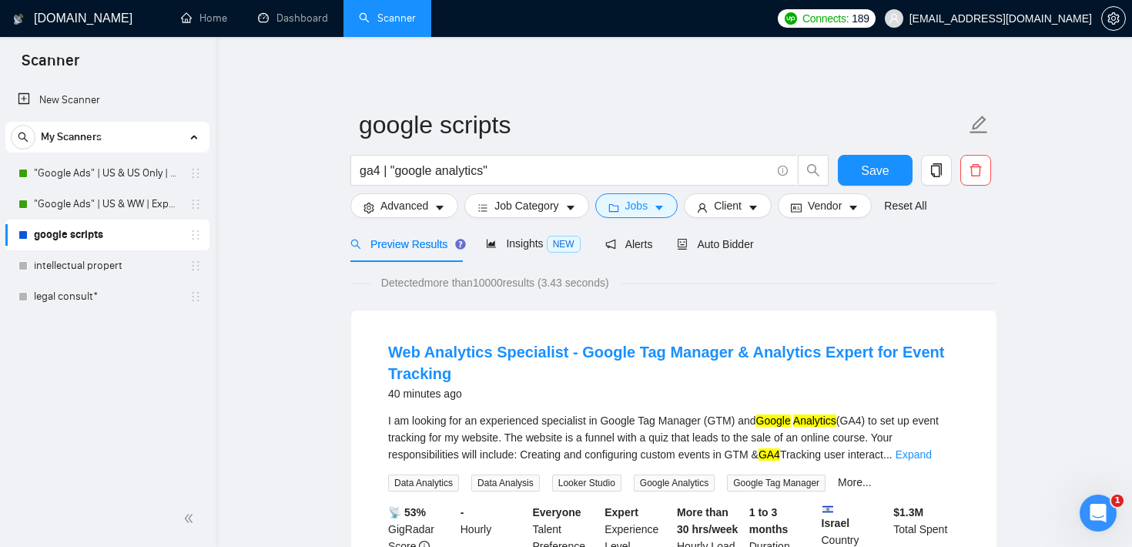
click at [742, 235] on div "Auto Bidder" at bounding box center [715, 244] width 76 height 36
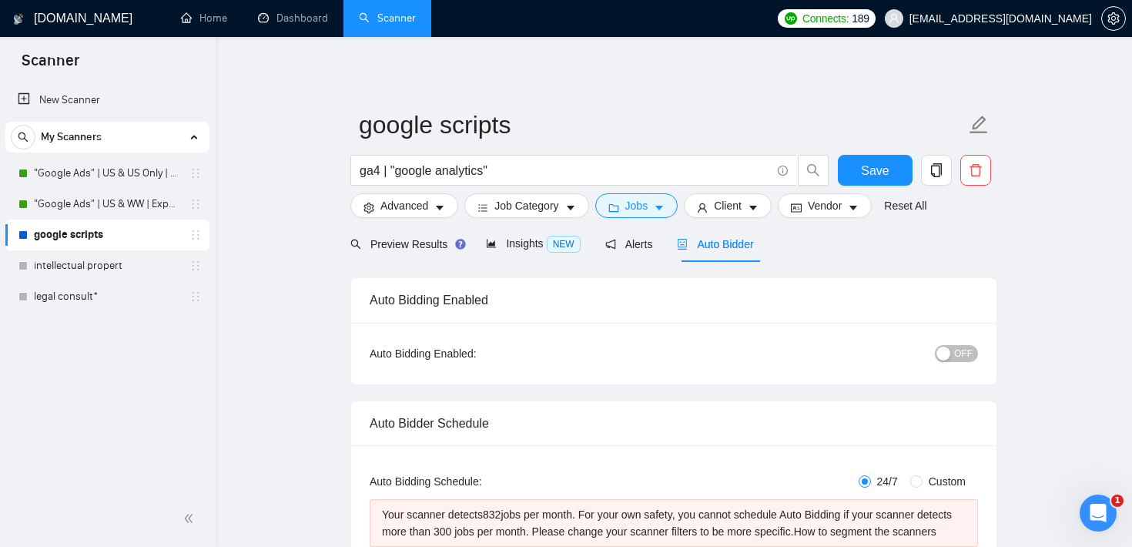
scroll to position [121, 0]
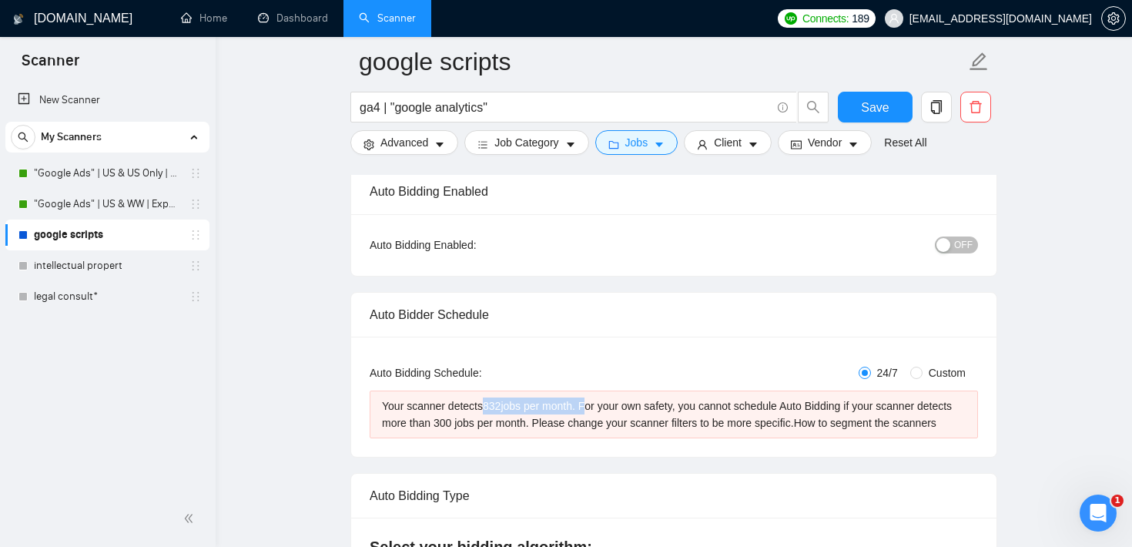
drag, startPoint x: 490, startPoint y: 404, endPoint x: 593, endPoint y: 400, distance: 103.3
click at [593, 400] on div "Your scanner detects 832 jobs per month. For your own safety, you cannot schedu…" at bounding box center [674, 414] width 584 height 34
click at [561, 390] on div "Your scanner detects 832 jobs per month. For your own safety, you cannot schedu…" at bounding box center [674, 414] width 608 height 48
drag, startPoint x: 592, startPoint y: 405, endPoint x: 492, endPoint y: 410, distance: 99.5
click at [492, 410] on div "Your scanner detects 832 jobs per month. For your own safety, you cannot schedu…" at bounding box center [674, 414] width 584 height 34
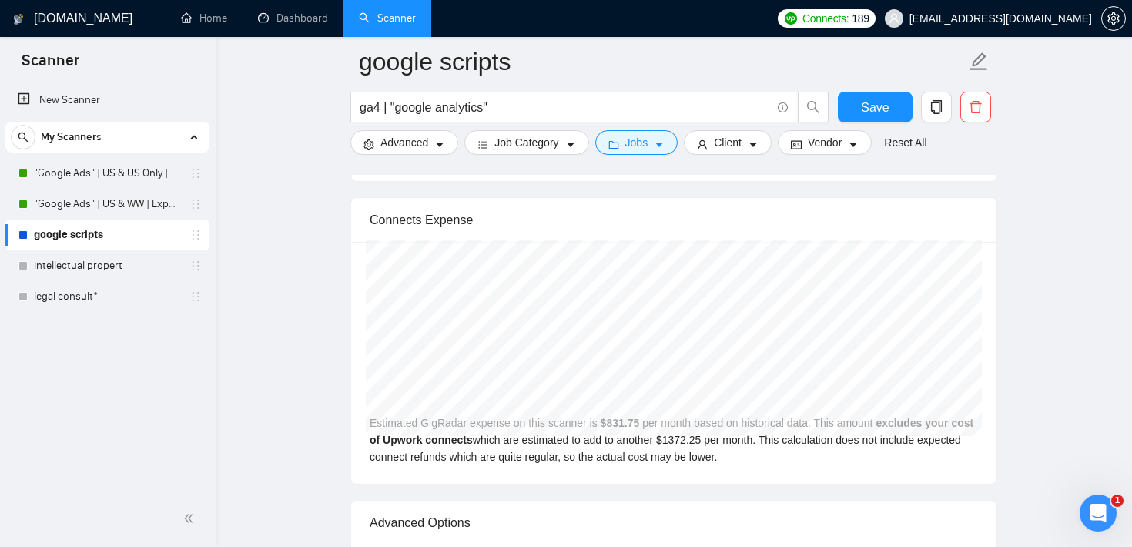
scroll to position [3251, 0]
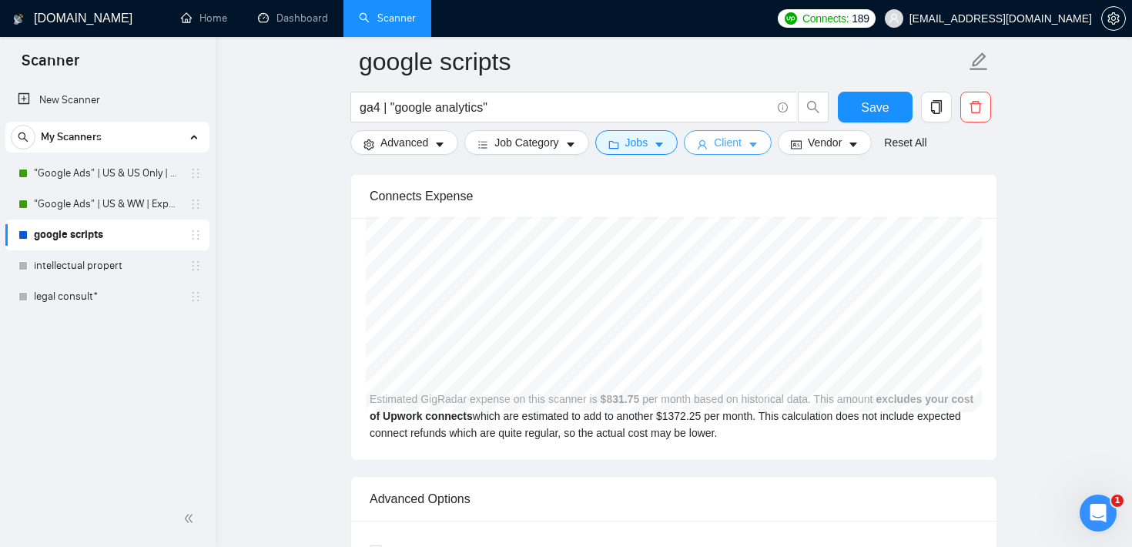
click at [750, 147] on button "Client" at bounding box center [728, 142] width 88 height 25
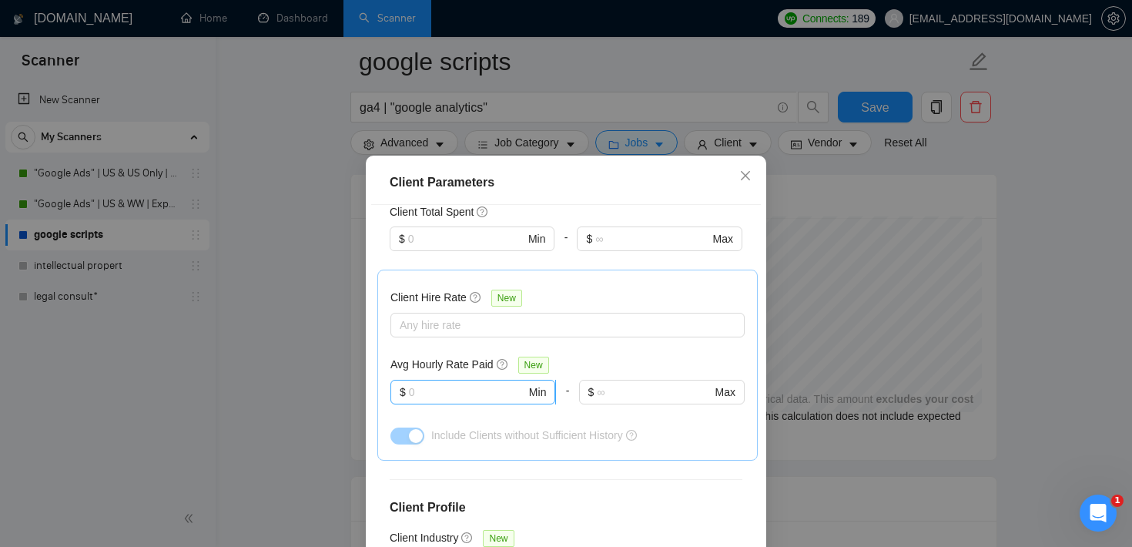
click at [432, 399] on input "text" at bounding box center [467, 392] width 117 height 17
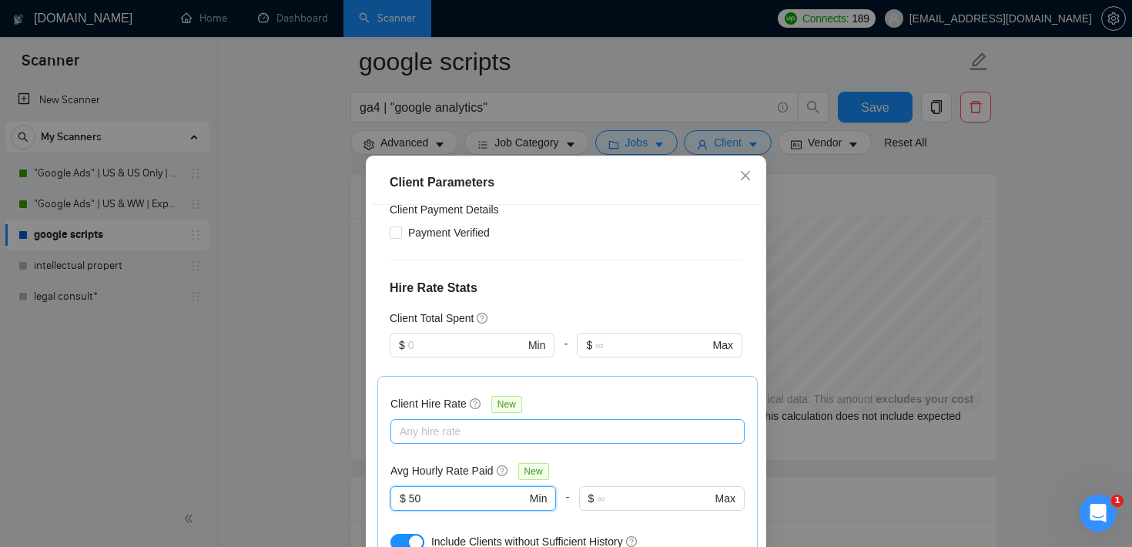
scroll to position [310, 0]
type input "50"
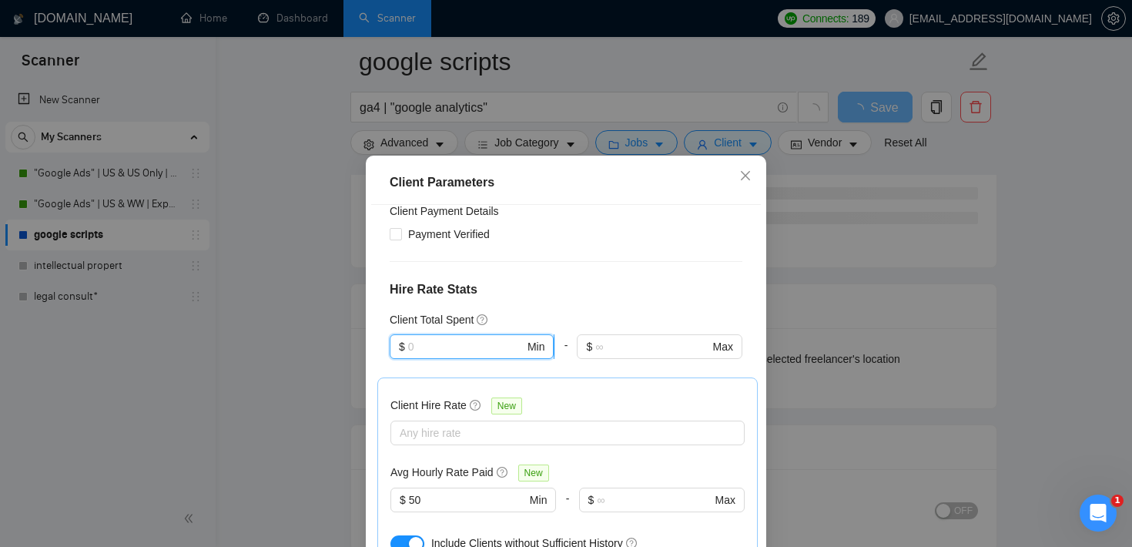
click at [497, 339] on input "text" at bounding box center [466, 346] width 116 height 17
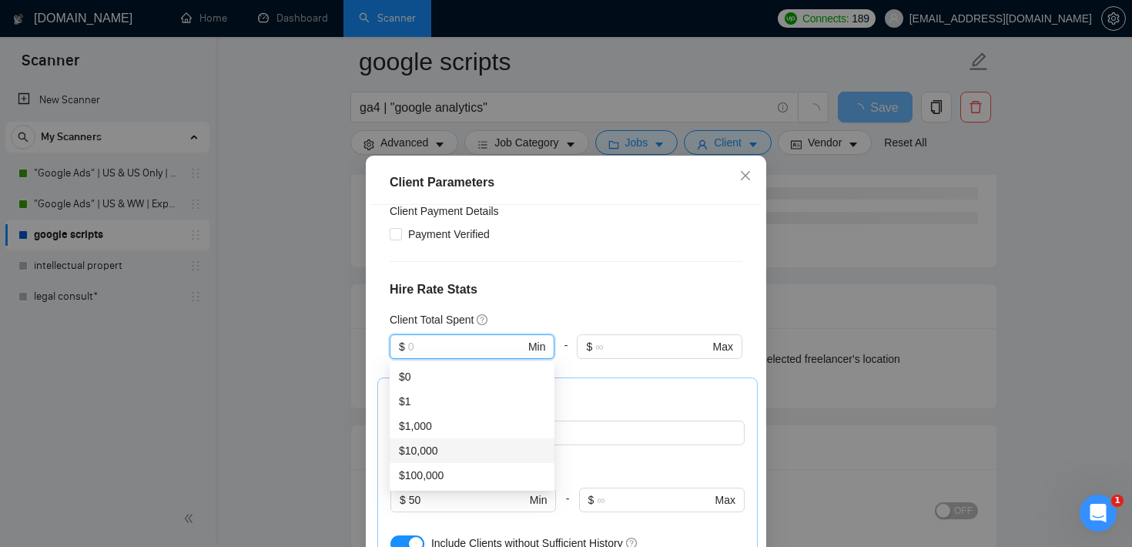
click at [456, 453] on div "$10,000" at bounding box center [472, 450] width 146 height 17
type input "10000"
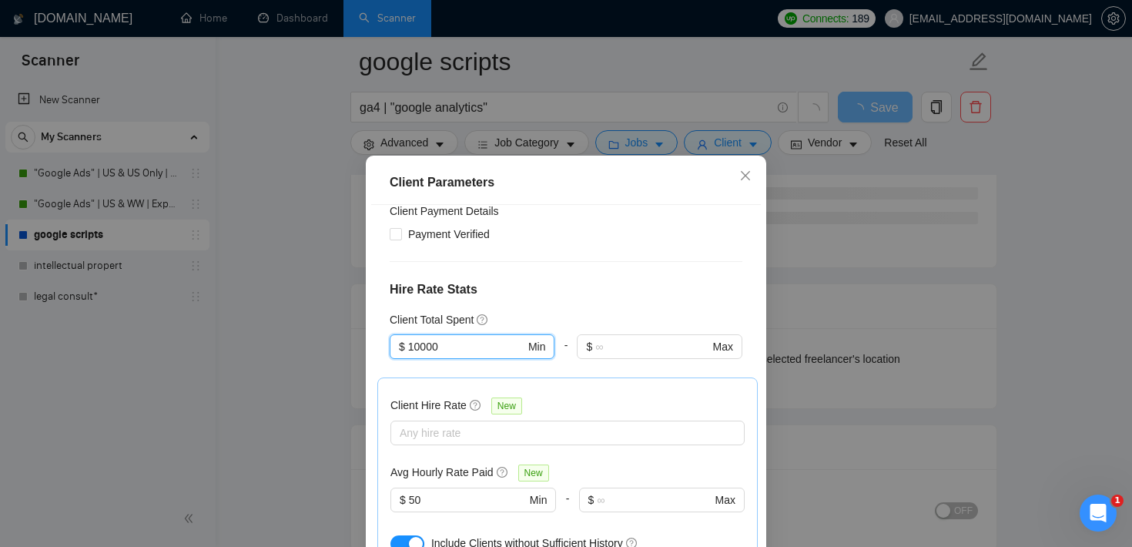
click at [570, 276] on div "Client Location Include Client Countries Select Exclude Client Countries Select…" at bounding box center [566, 396] width 390 height 383
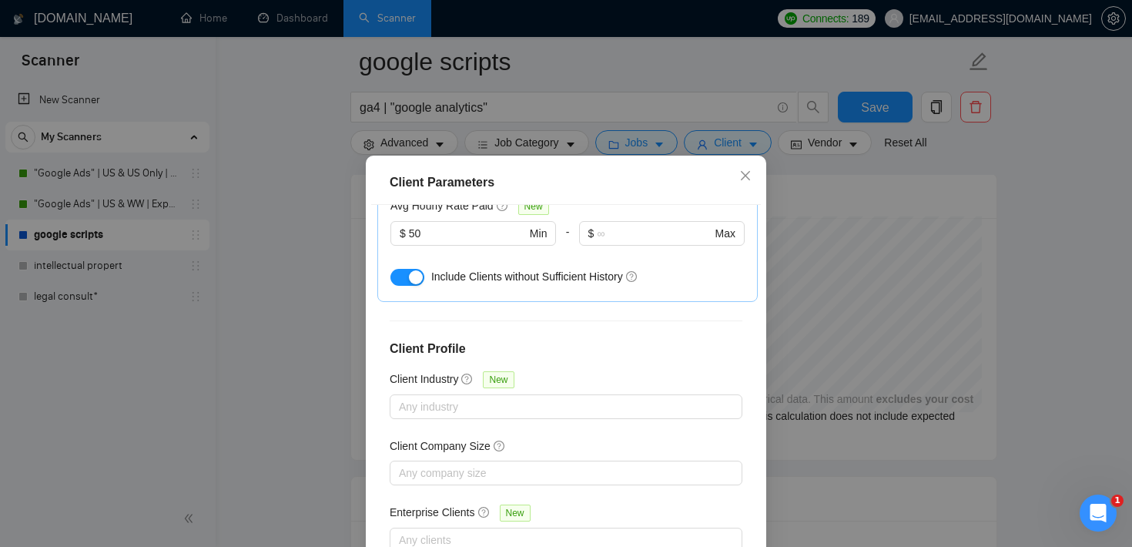
scroll to position [109, 0]
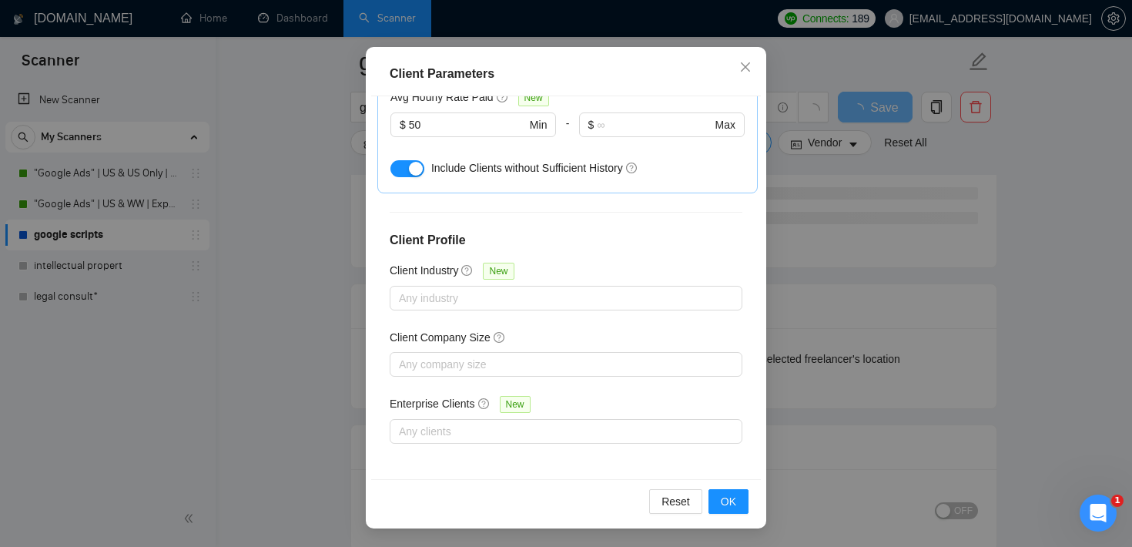
click at [730, 487] on div "Reset OK" at bounding box center [566, 501] width 390 height 44
click at [729, 502] on span "OK" at bounding box center [728, 501] width 15 height 17
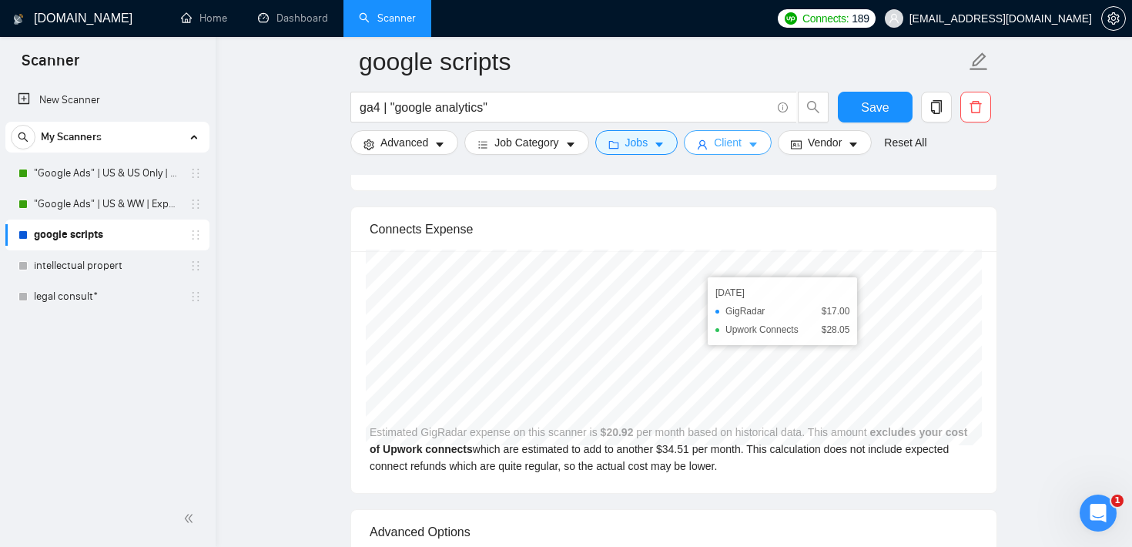
scroll to position [3159, 0]
click at [716, 147] on button "Client" at bounding box center [728, 142] width 88 height 25
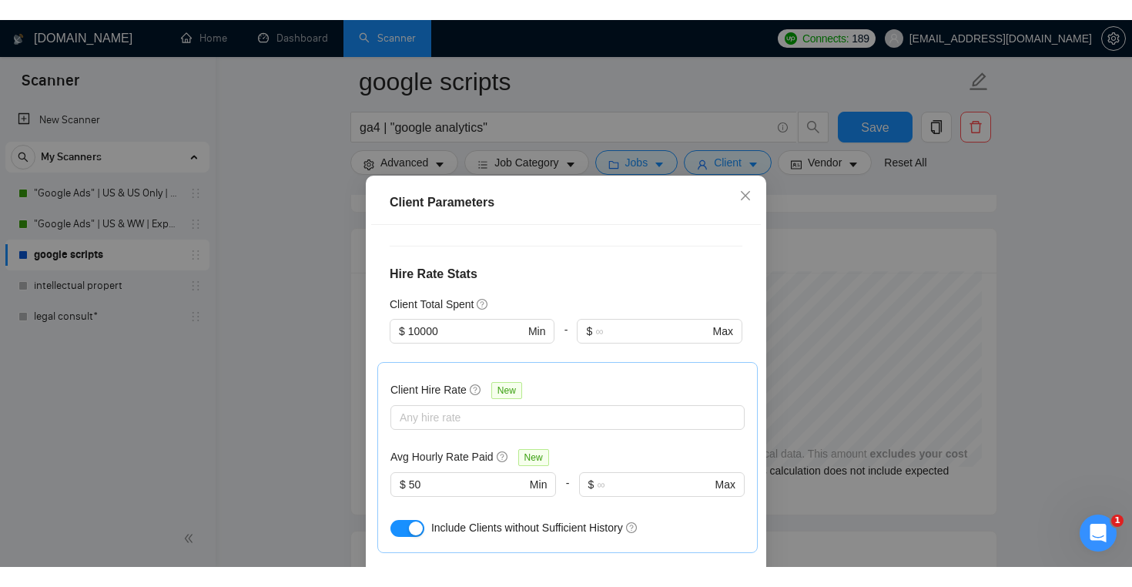
scroll to position [386, 0]
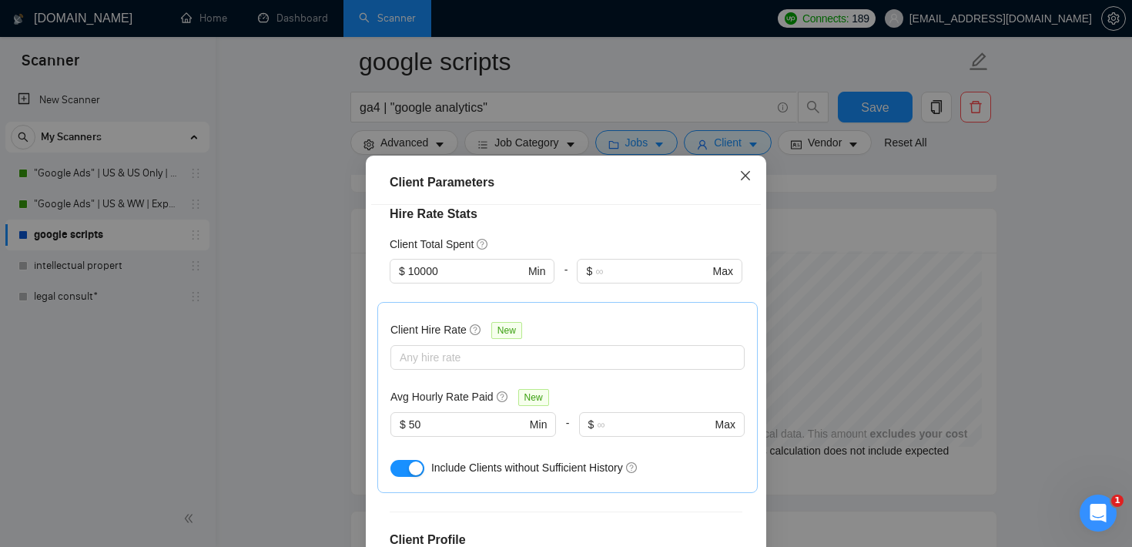
click at [752, 179] on span "Close" at bounding box center [746, 177] width 42 height 42
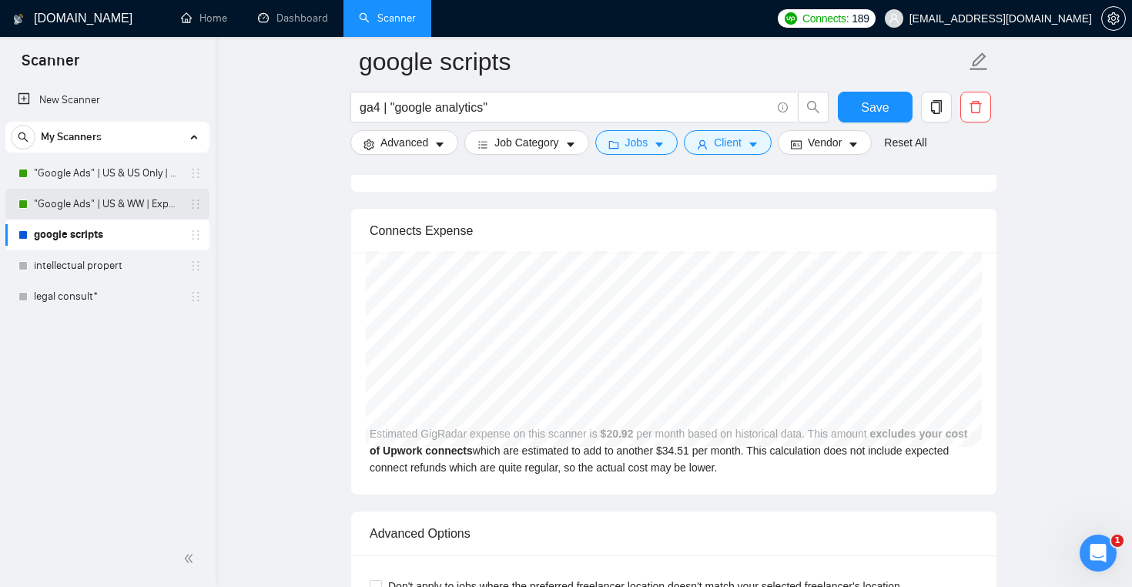
click at [148, 205] on link ""Google Ads" | US & WW | Expert" at bounding box center [107, 204] width 146 height 31
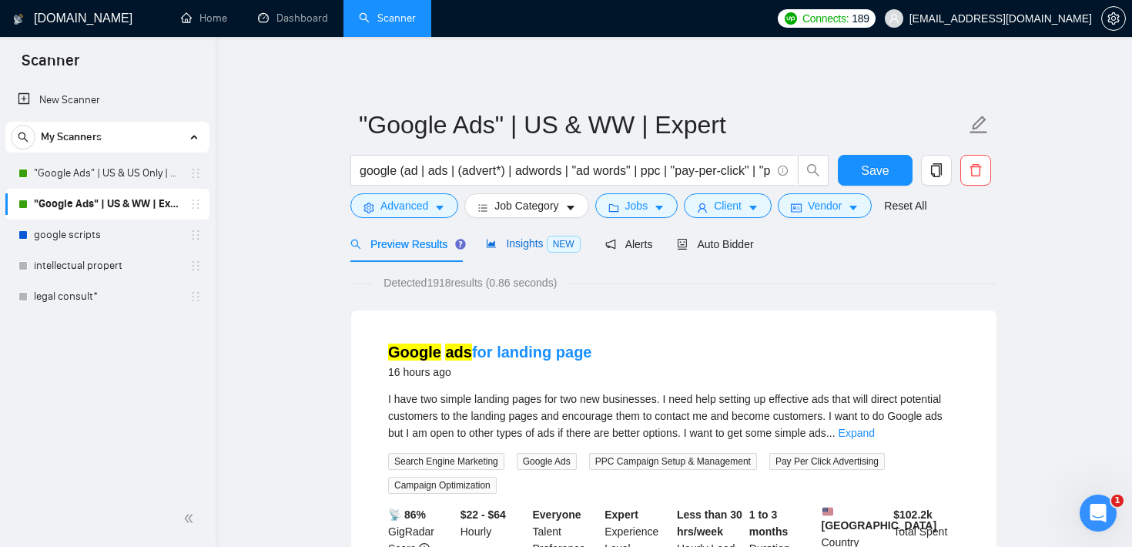
click at [534, 243] on span "Insights NEW" at bounding box center [533, 243] width 94 height 12
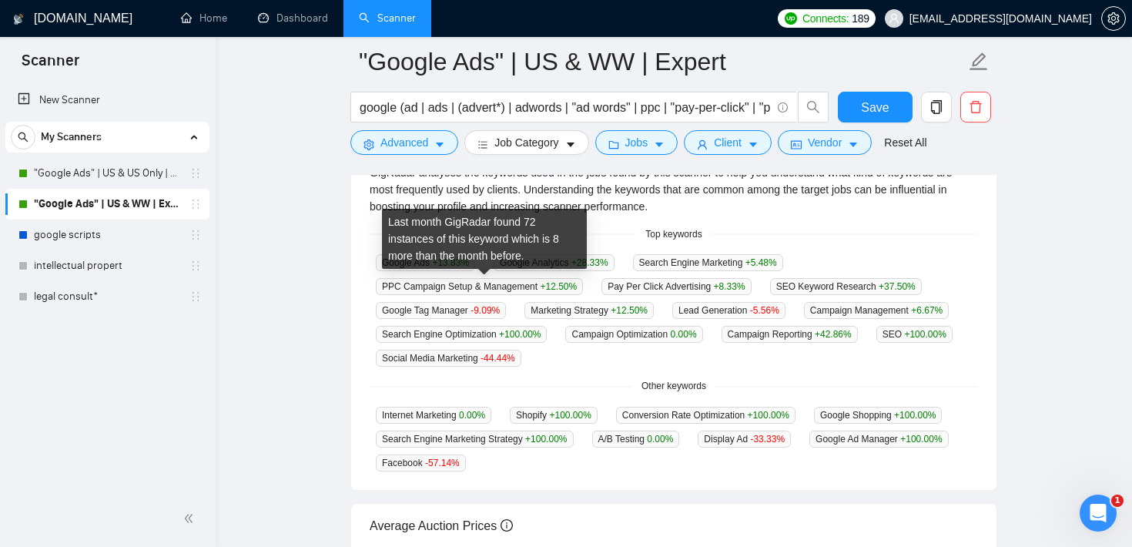
scroll to position [358, 0]
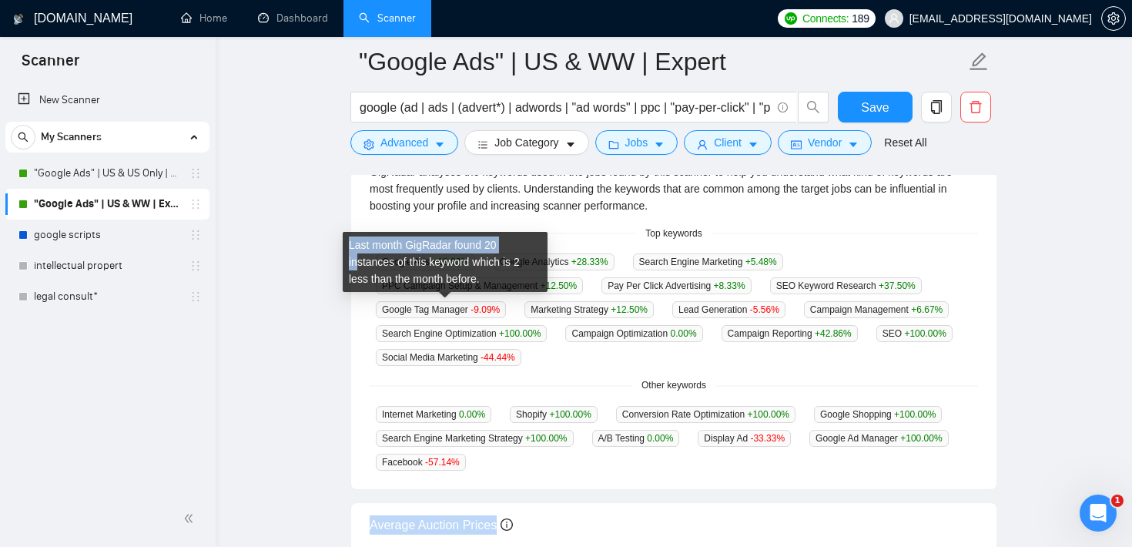
drag, startPoint x: 652, startPoint y: 464, endPoint x: 359, endPoint y: 260, distance: 357.0
click at [292, 260] on main ""Google Ads" | US & WW | Expert google (ad | ads | (advert*) | adwords | "ad wo…" at bounding box center [673, 249] width 867 height 1093
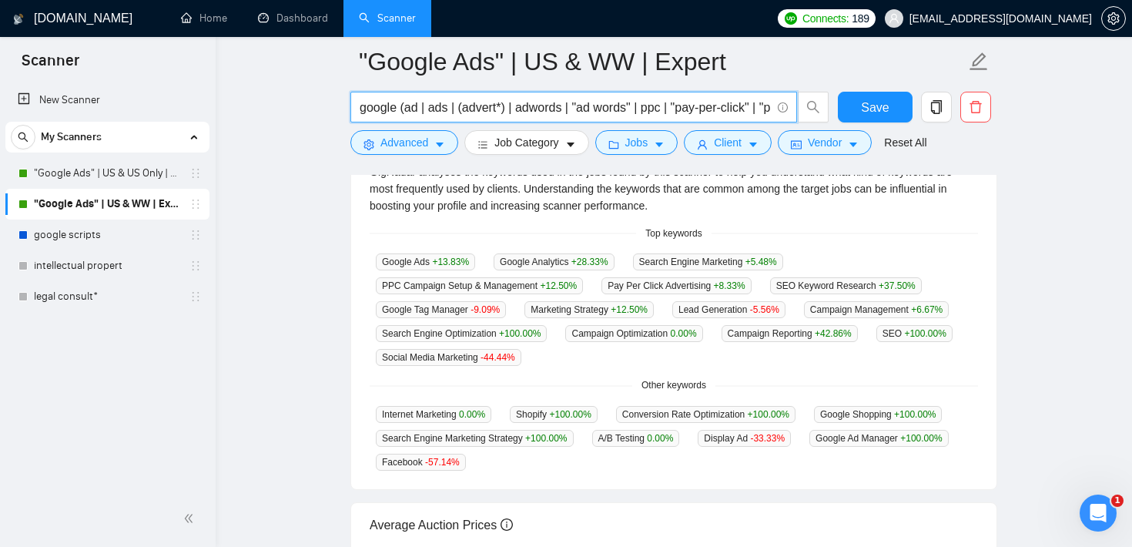
click at [427, 106] on input "google (ad | ads | (advert*) | adwords | "ad words" | ppc | "pay-per-click" | "…" at bounding box center [565, 107] width 411 height 19
click at [404, 143] on span "Advanced" at bounding box center [404, 142] width 48 height 17
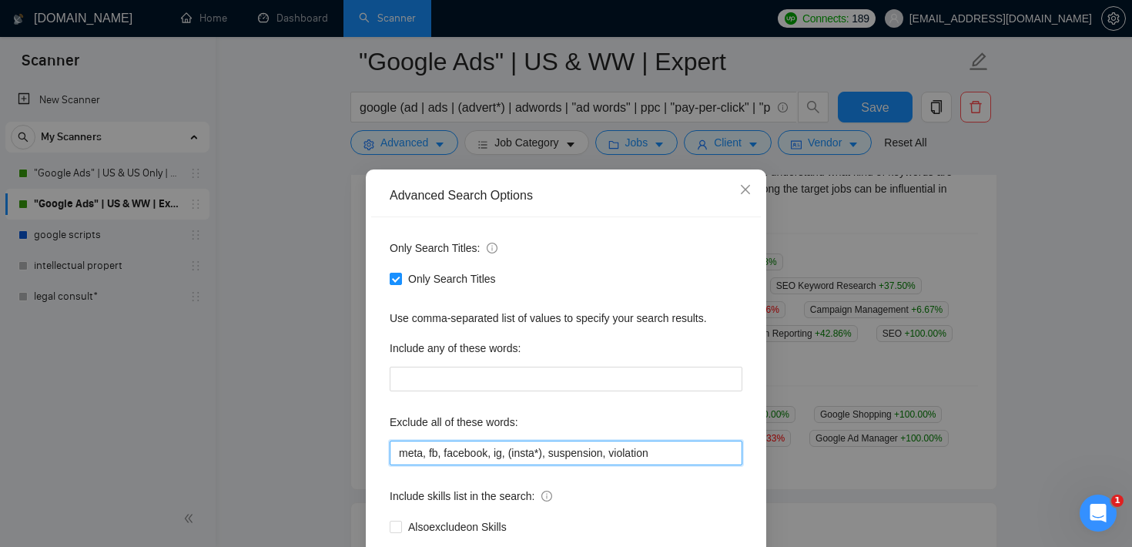
click at [480, 457] on input "meta, fb, facebook, ig, (insta*), suspension, violation" at bounding box center [566, 453] width 353 height 25
click at [742, 190] on icon "close" at bounding box center [745, 189] width 12 height 12
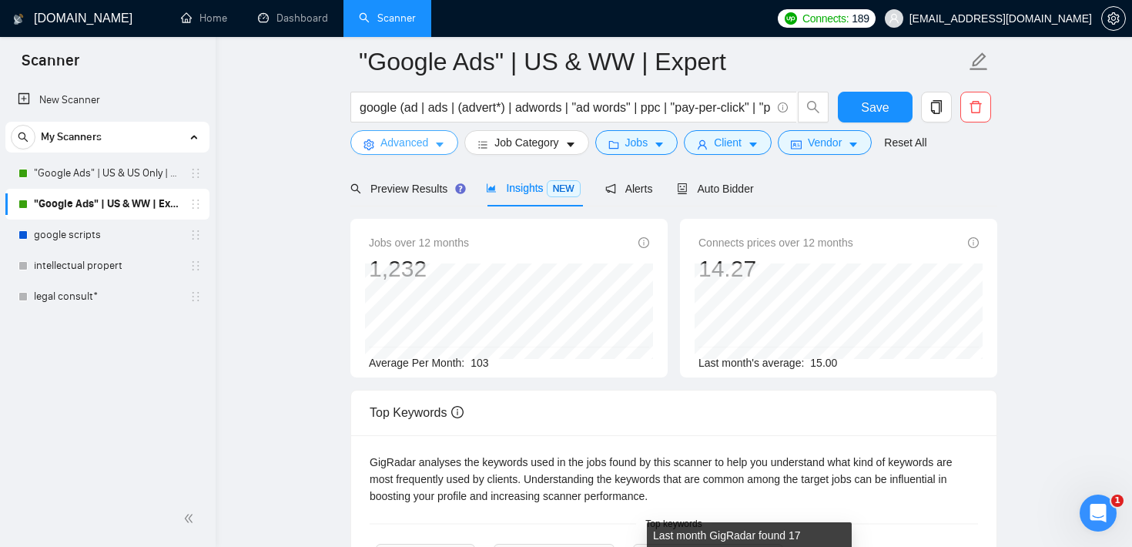
scroll to position [0, 0]
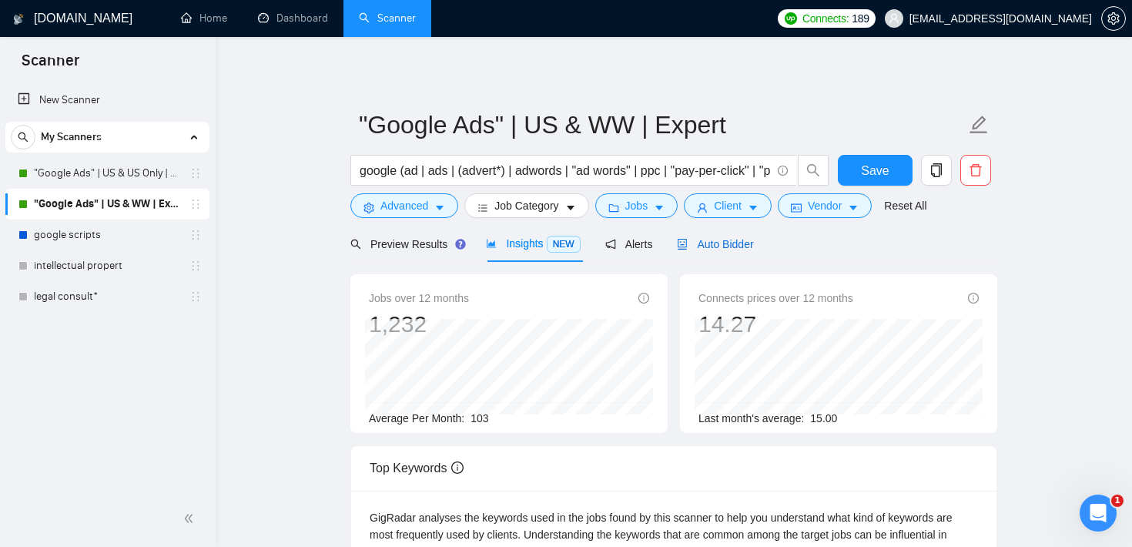
click at [721, 246] on span "Auto Bidder" at bounding box center [715, 244] width 76 height 12
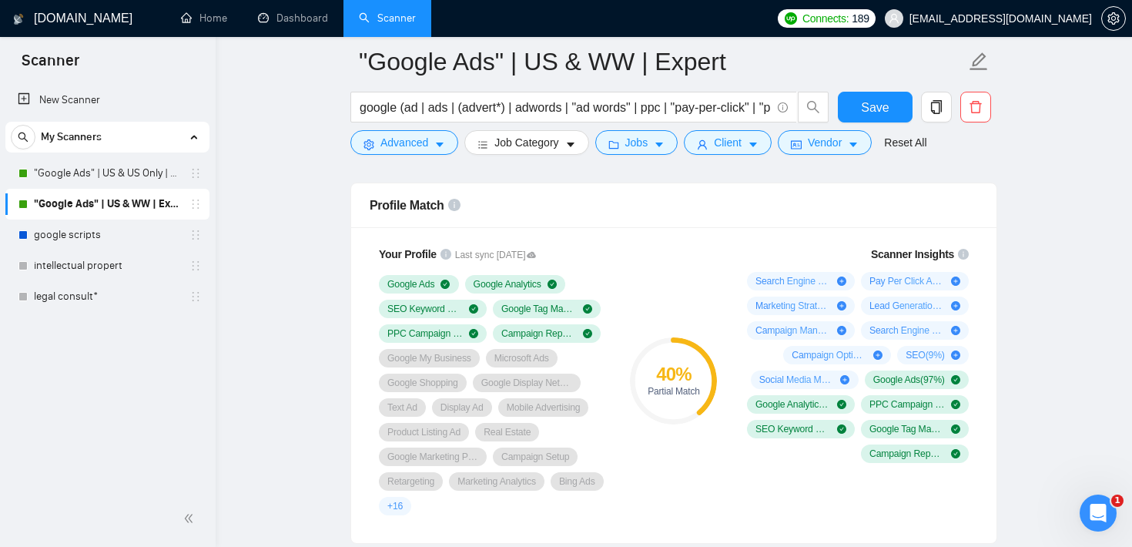
scroll to position [1004, 0]
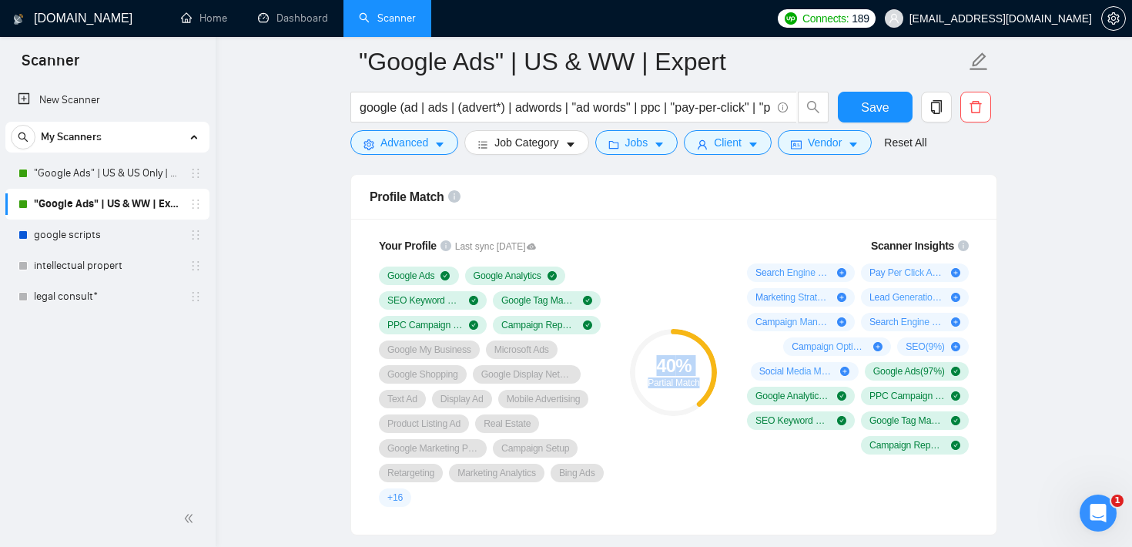
drag, startPoint x: 650, startPoint y: 366, endPoint x: 705, endPoint y: 379, distance: 56.2
click at [705, 379] on div "40 % Partial Match" at bounding box center [673, 372] width 87 height 31
click at [684, 287] on div "40 % Partial Match" at bounding box center [673, 372] width 103 height 288
drag, startPoint x: 655, startPoint y: 363, endPoint x: 702, endPoint y: 382, distance: 50.1
click at [702, 382] on div "40 % Partial Match" at bounding box center [673, 372] width 87 height 31
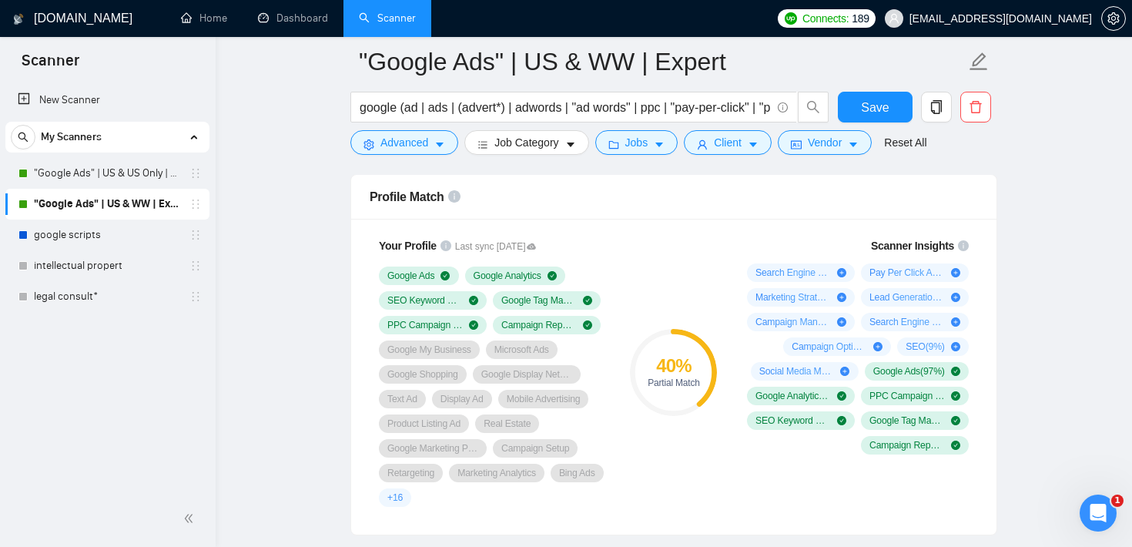
click at [699, 306] on div "40 % Partial Match" at bounding box center [673, 372] width 103 height 288
click at [649, 268] on div "40 % Partial Match" at bounding box center [673, 372] width 103 height 288
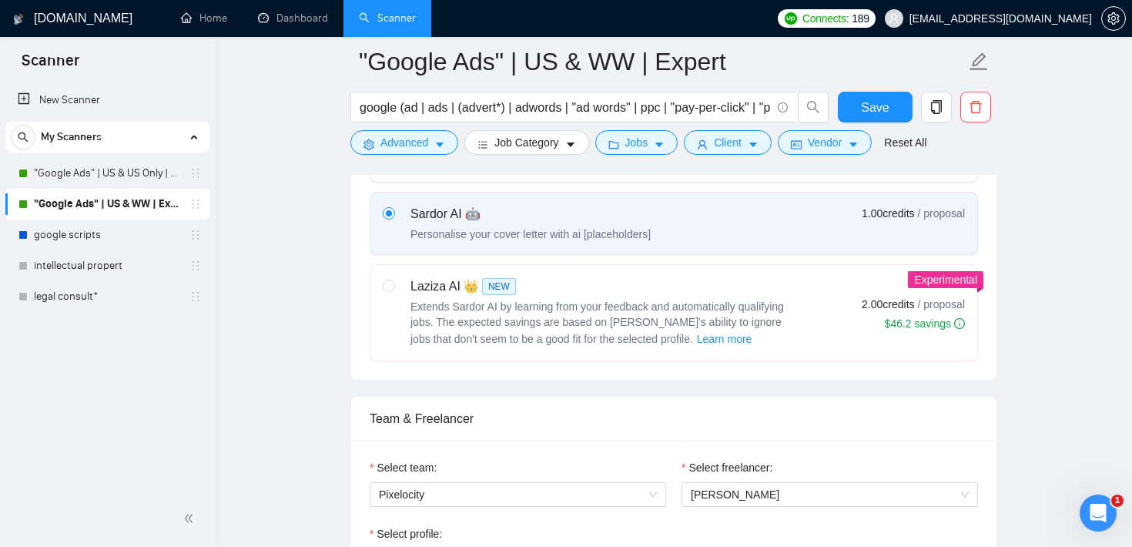
scroll to position [550, 0]
click at [705, 341] on span "Learn more" at bounding box center [724, 340] width 55 height 17
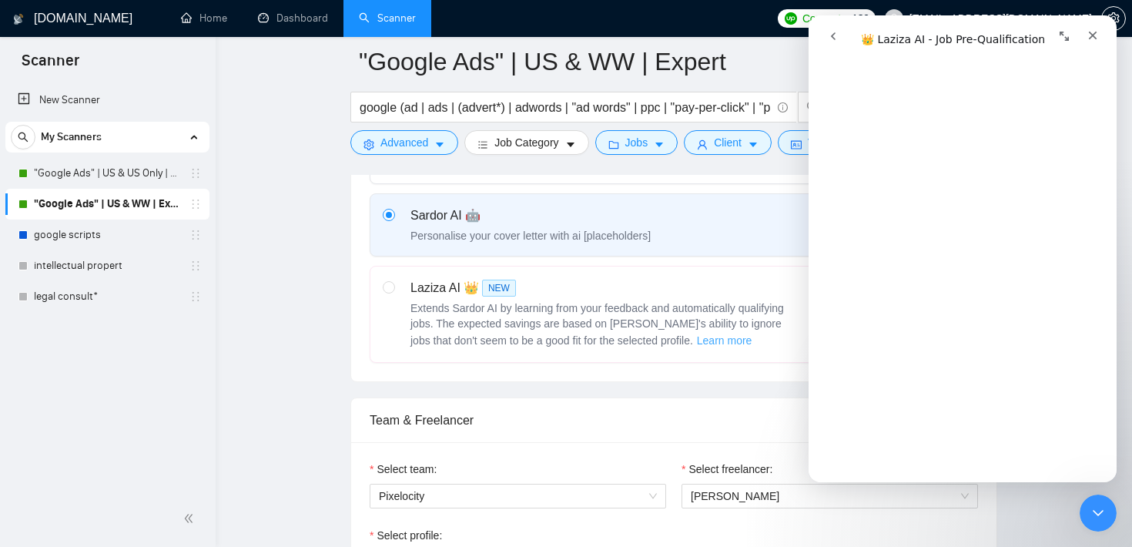
scroll to position [473, 0]
click at [392, 139] on span "Advanced" at bounding box center [404, 142] width 48 height 17
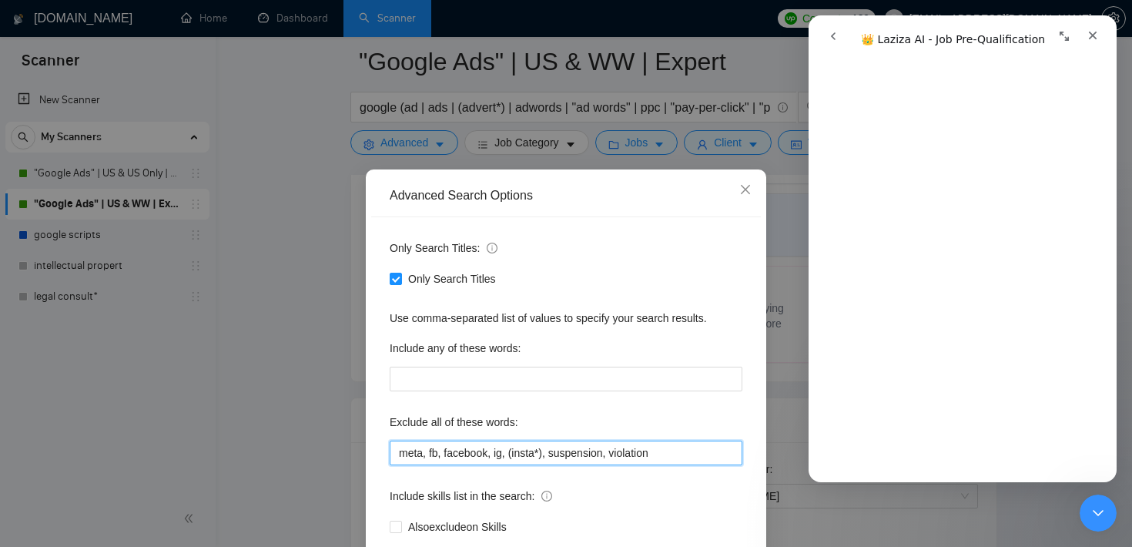
click at [545, 451] on input "meta, fb, facebook, ig, (insta*), suspension, violation" at bounding box center [566, 453] width 353 height 25
click at [749, 185] on icon "close" at bounding box center [745, 189] width 12 height 12
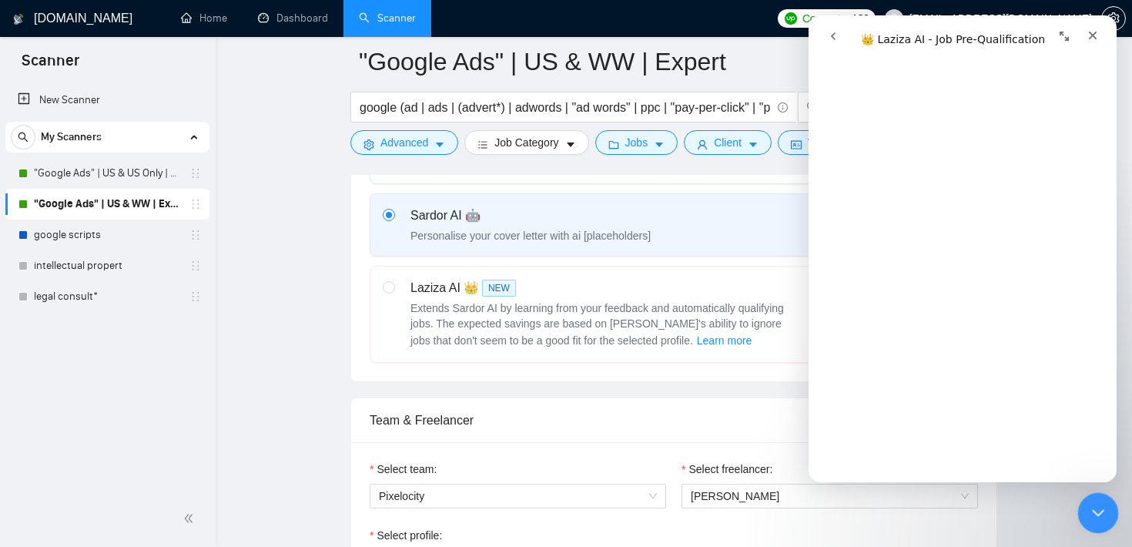
click at [1099, 510] on icon "Close Intercom Messenger" at bounding box center [1096, 511] width 11 height 6
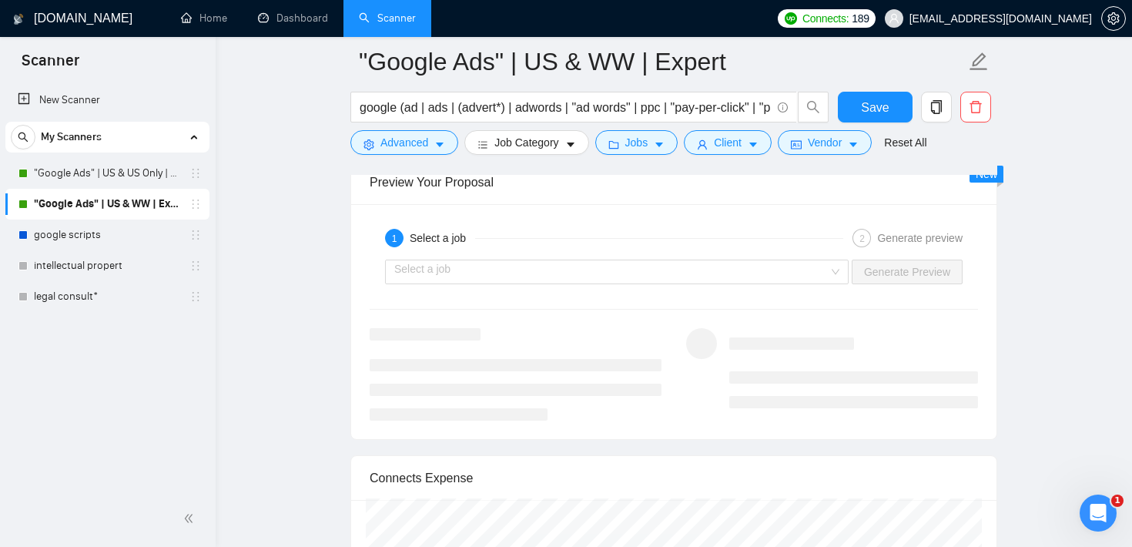
scroll to position [2949, 0]
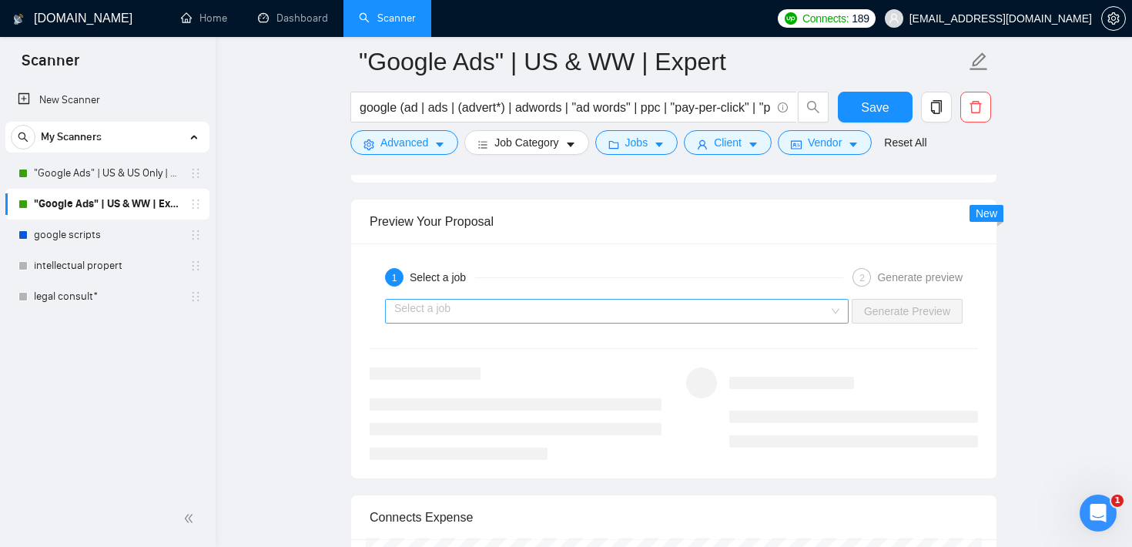
click at [500, 318] on input "search" at bounding box center [611, 311] width 434 height 23
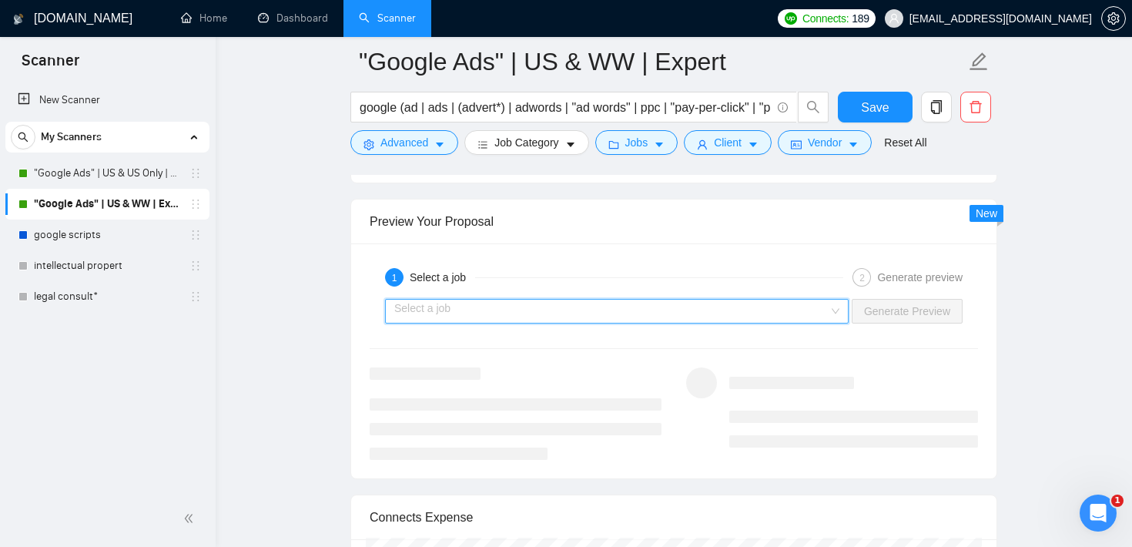
click at [551, 303] on input "search" at bounding box center [611, 311] width 434 height 23
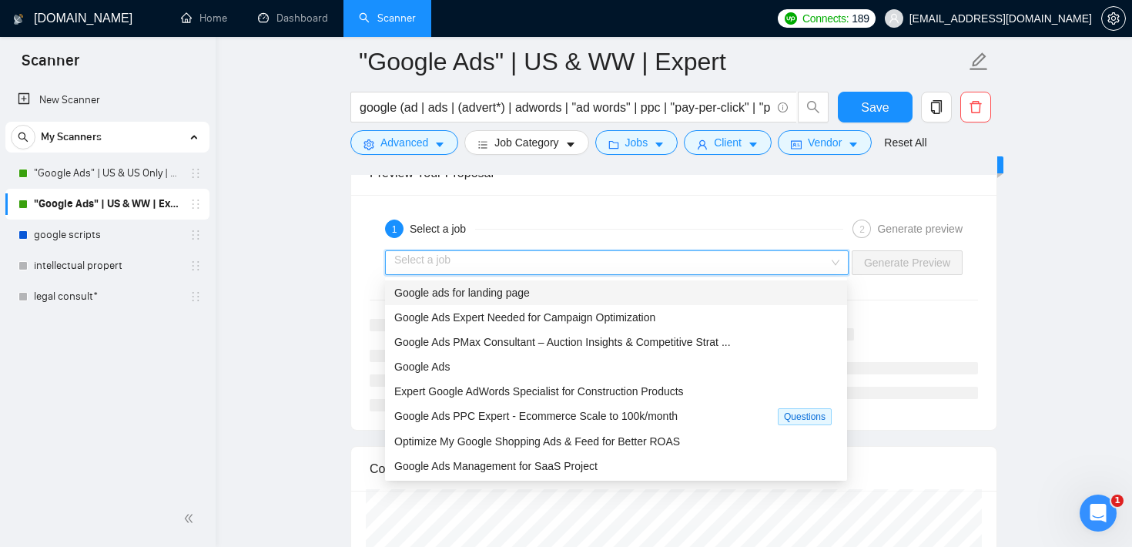
scroll to position [3000, 0]
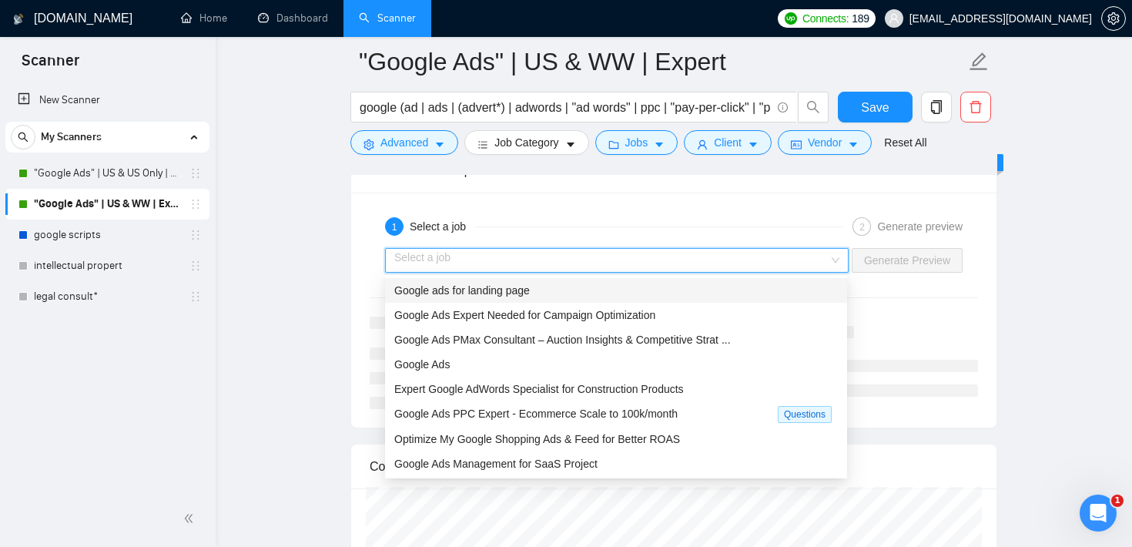
click at [501, 202] on div "1 Select a job 2 Generate preview Select a job Generate Preview" at bounding box center [673, 310] width 645 height 235
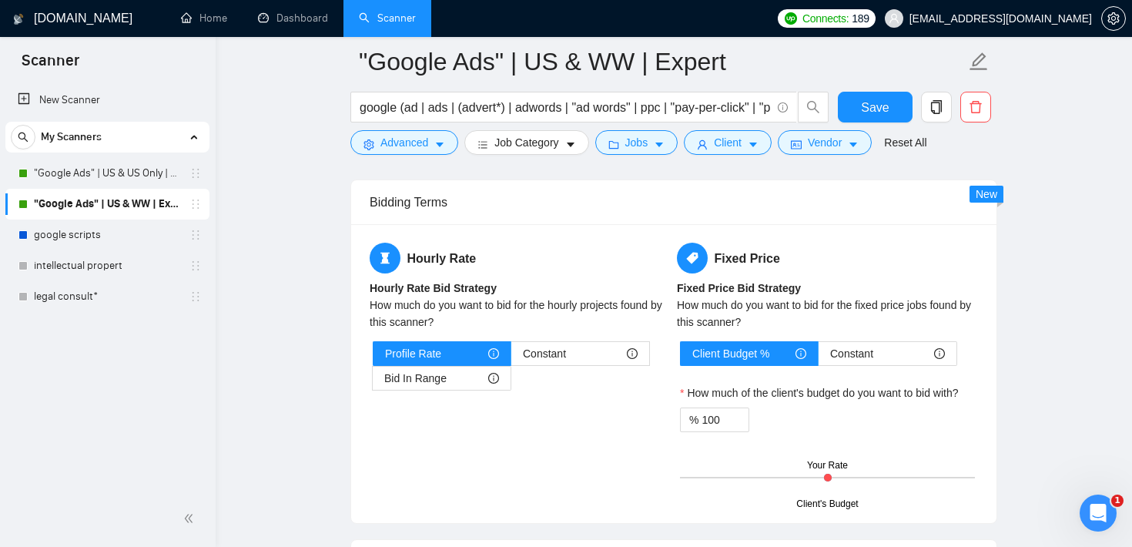
scroll to position [2390, 0]
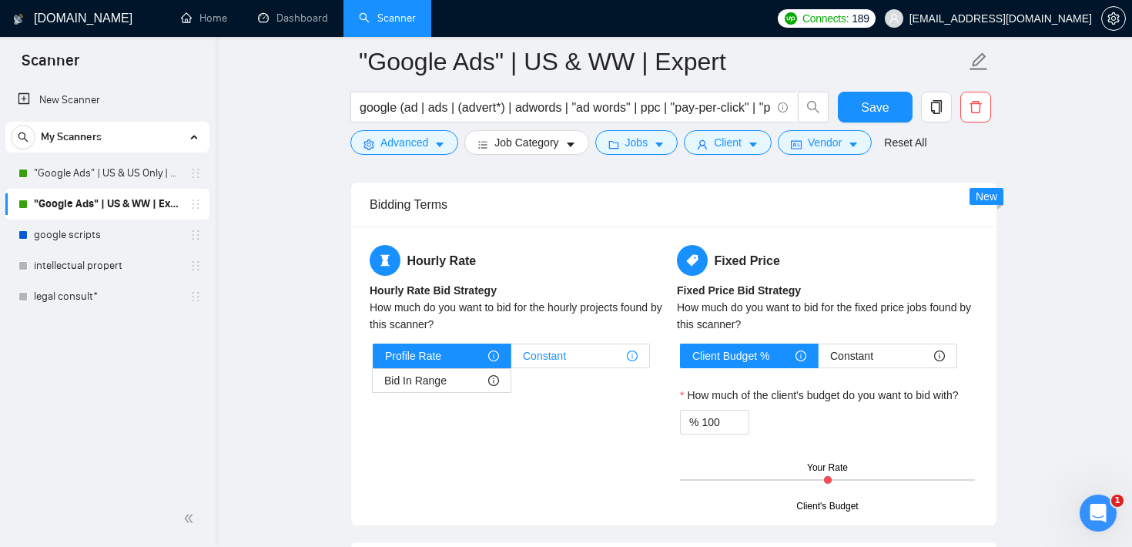
click at [556, 348] on span "Constant" at bounding box center [544, 355] width 43 height 23
click at [511, 360] on input "Constant" at bounding box center [511, 360] width 0 height 0
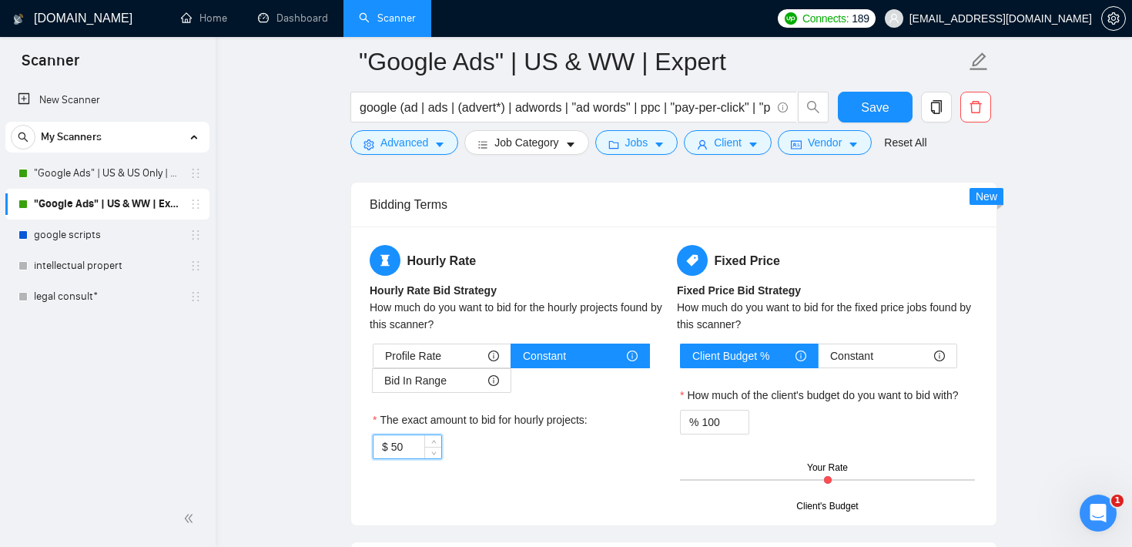
click at [406, 446] on input "50" at bounding box center [416, 446] width 50 height 23
type input "5"
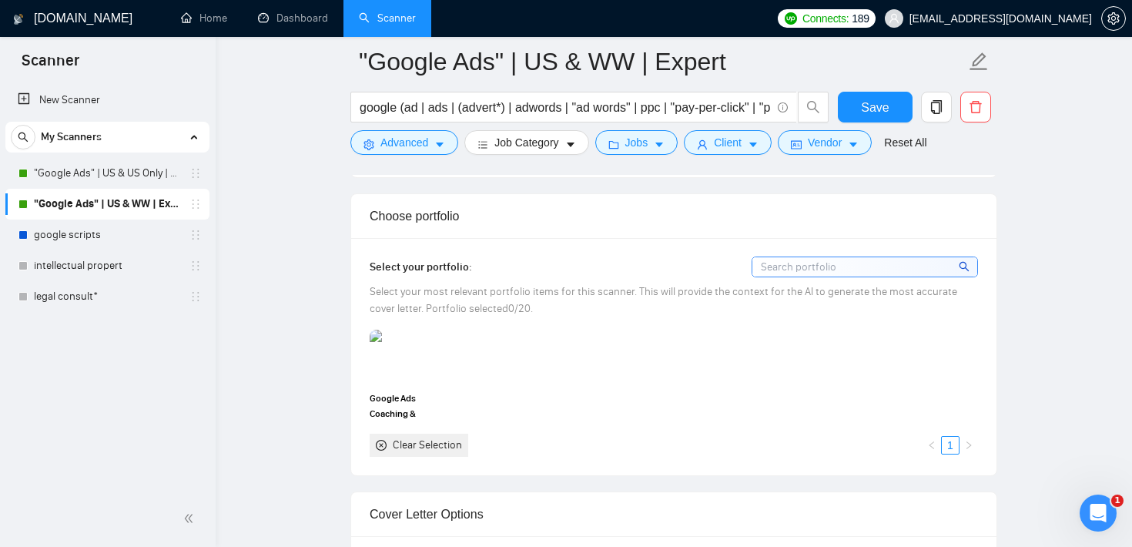
scroll to position [1360, 0]
type input "85"
drag, startPoint x: 473, startPoint y: 213, endPoint x: 344, endPoint y: 214, distance: 129.4
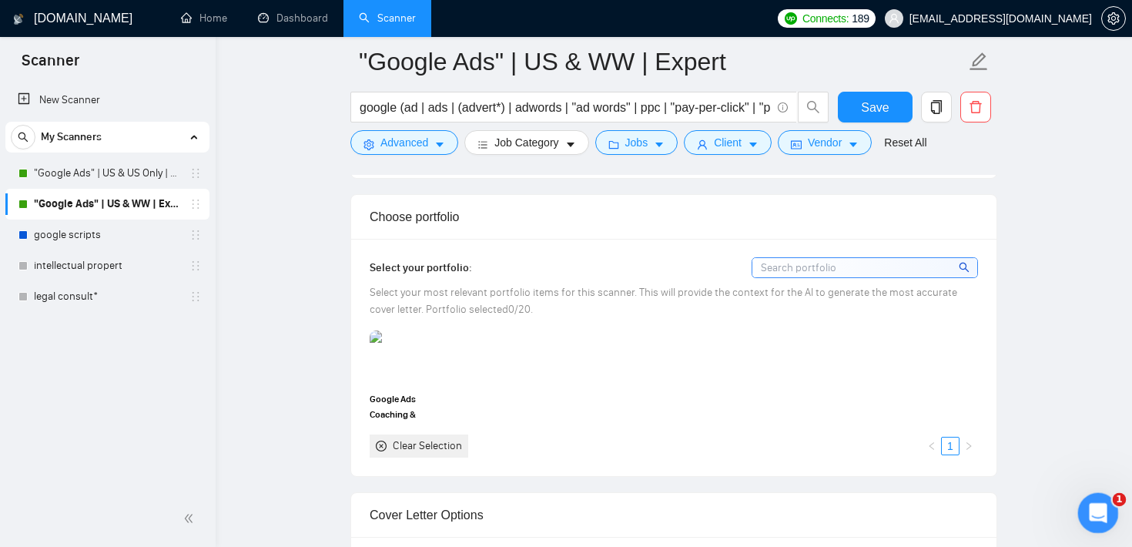
click at [1099, 507] on icon "Open Intercom Messenger" at bounding box center [1096, 510] width 25 height 25
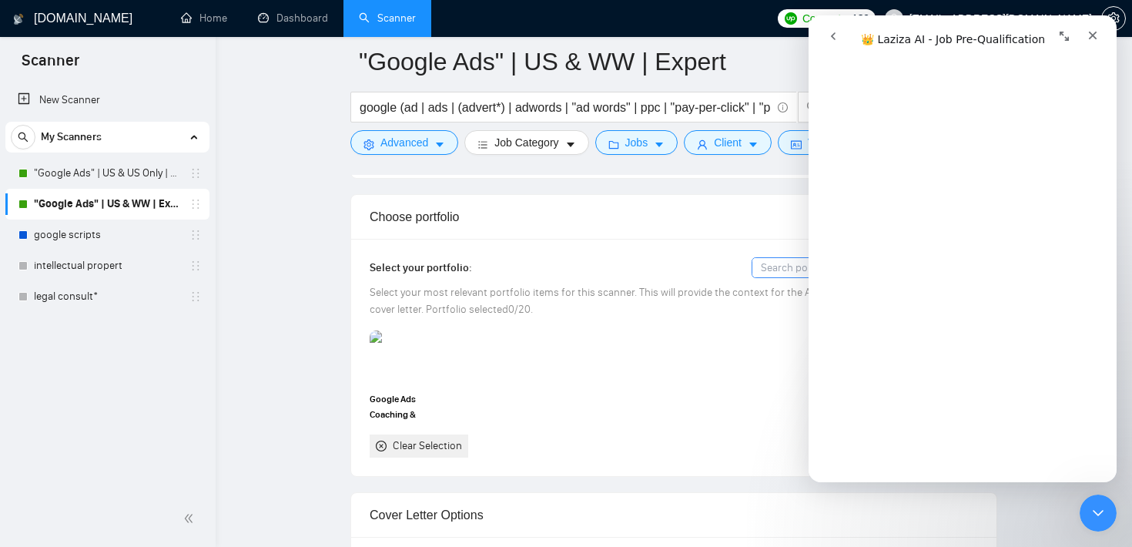
click at [840, 35] on button "go back" at bounding box center [833, 36] width 29 height 29
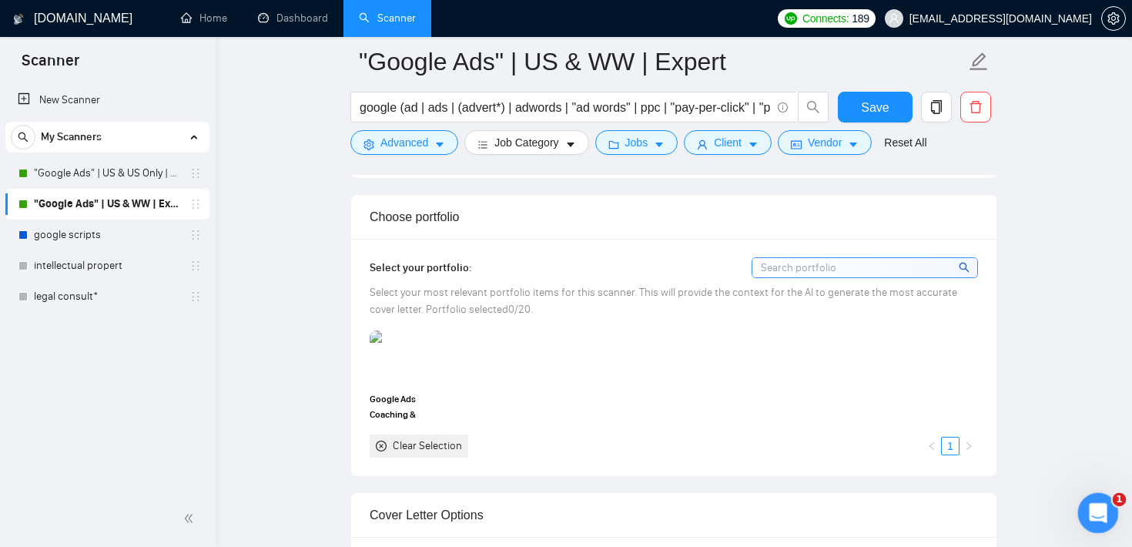
click at [1095, 518] on icon "Open Intercom Messenger" at bounding box center [1096, 510] width 25 height 25
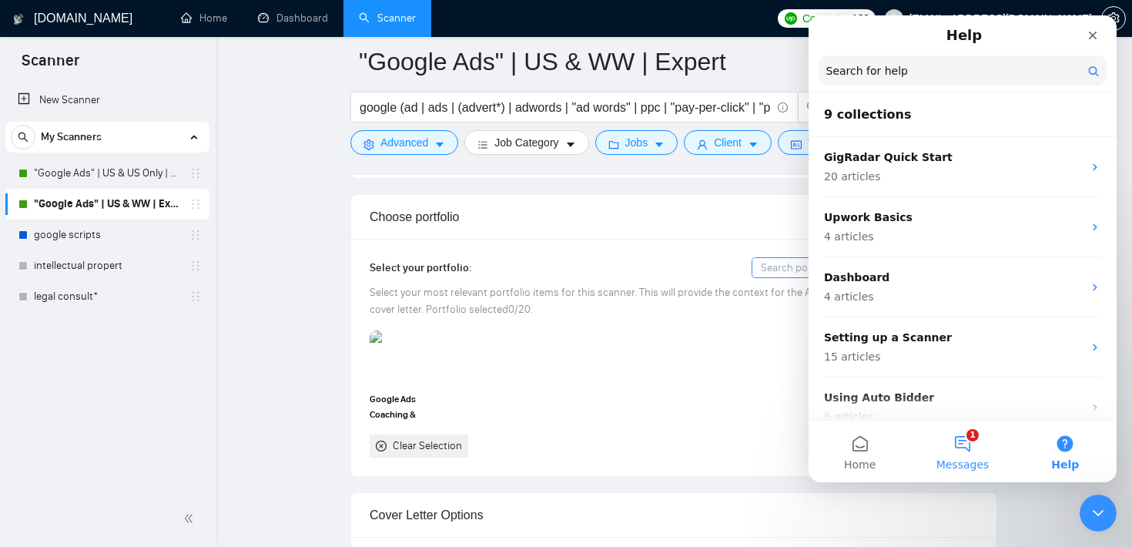
click at [971, 437] on button "1 Messages" at bounding box center [962, 452] width 102 height 62
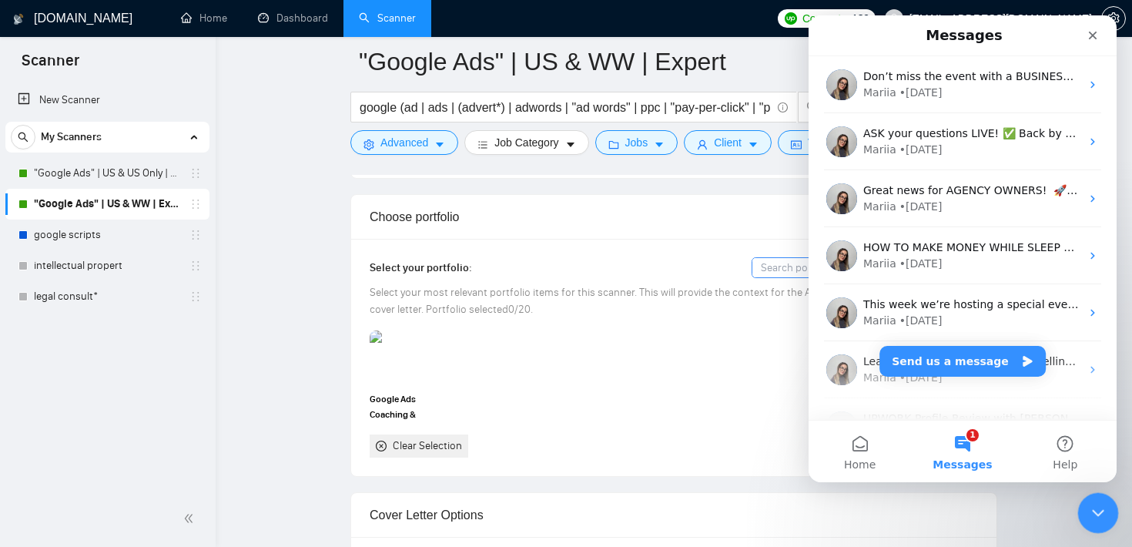
click at [1091, 504] on icon "Close Intercom Messenger" at bounding box center [1096, 510] width 18 height 18
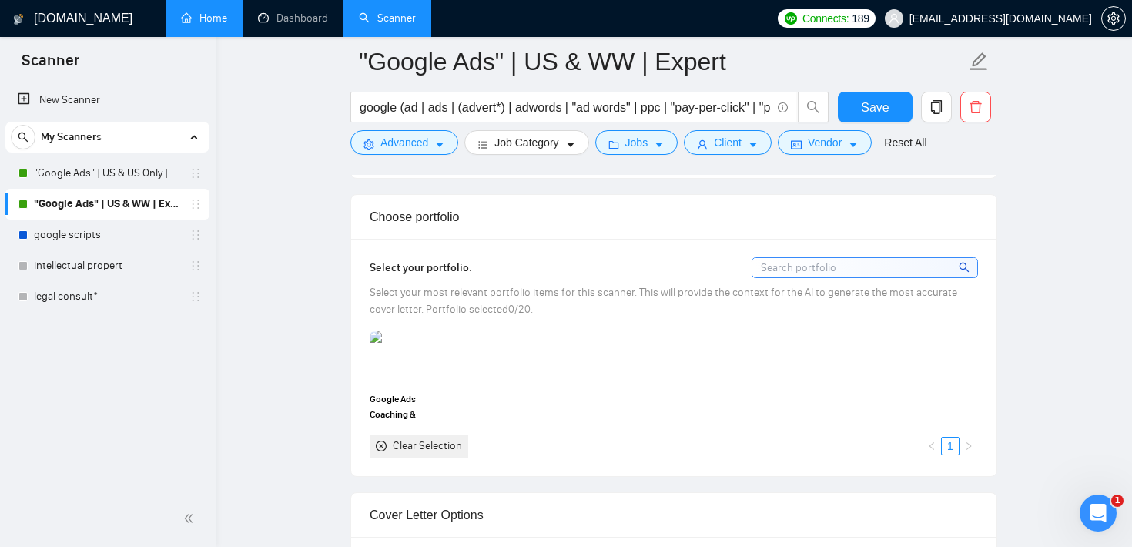
click at [207, 19] on link "Home" at bounding box center [204, 18] width 46 height 13
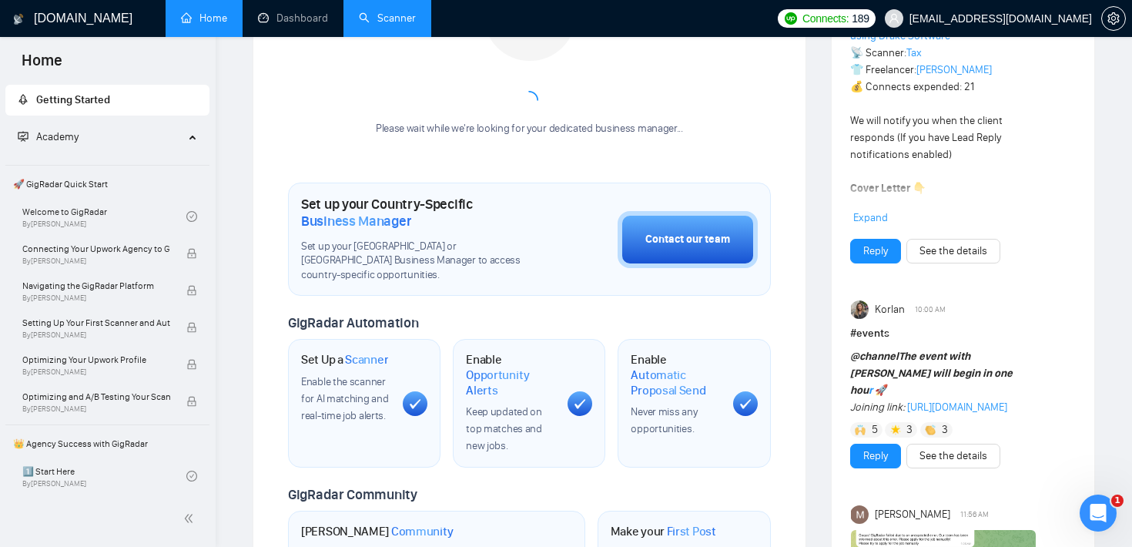
click at [394, 25] on link "Scanner" at bounding box center [387, 18] width 57 height 13
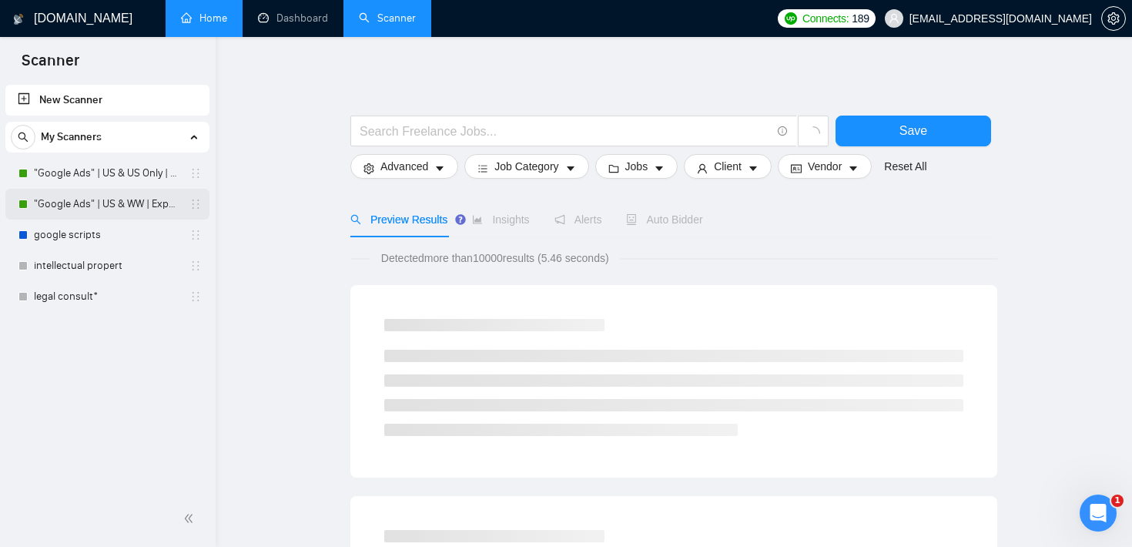
click at [126, 208] on link ""Google Ads" | US & WW | Expert" at bounding box center [107, 204] width 146 height 31
